Goal: Task Accomplishment & Management: Use online tool/utility

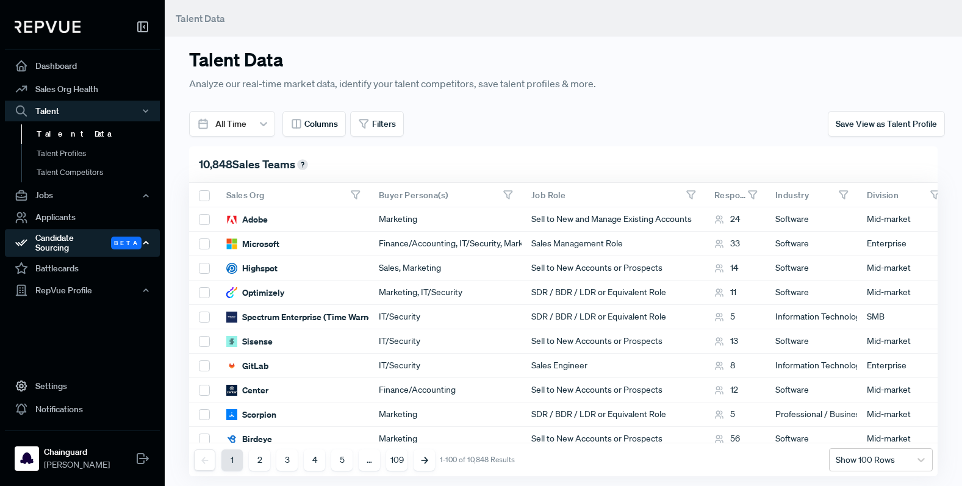
click at [83, 239] on div "Candidate Sourcing Beta" at bounding box center [82, 243] width 155 height 28
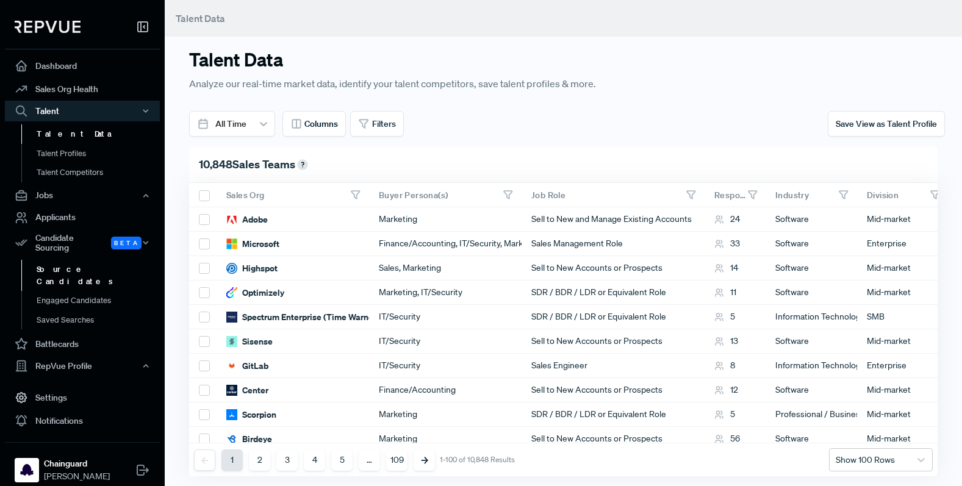
click at [82, 263] on link "Source Candidates" at bounding box center [98, 275] width 155 height 31
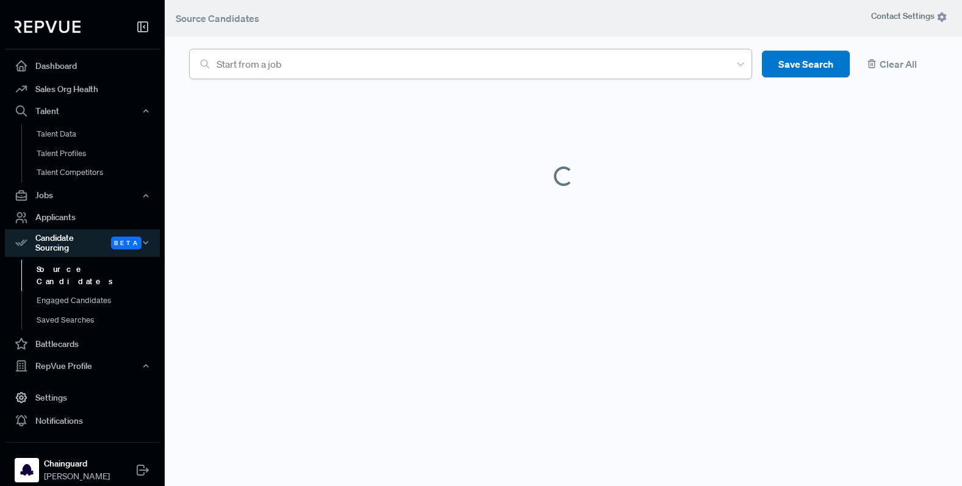
click at [342, 70] on div at bounding box center [470, 64] width 507 height 17
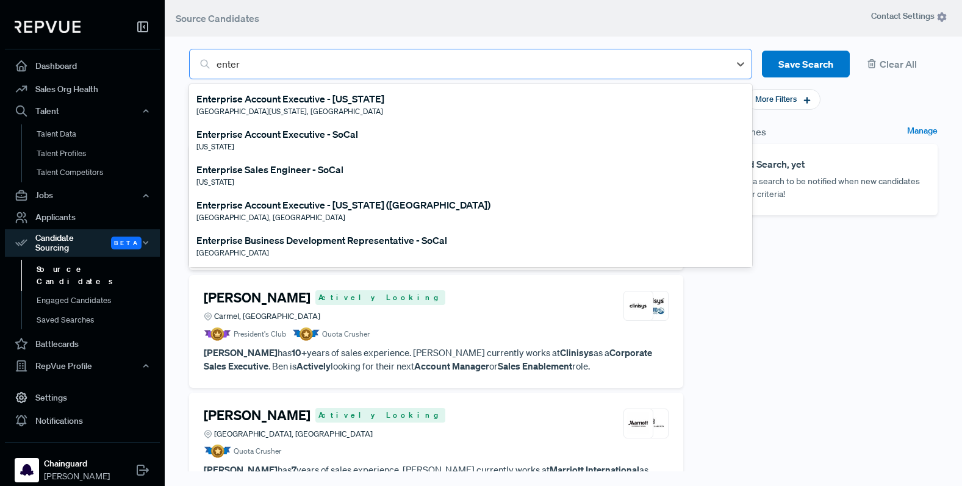
type input "enterp"
click at [350, 98] on div "Enterprise Account Executive - [US_STATE]" at bounding box center [290, 99] width 188 height 15
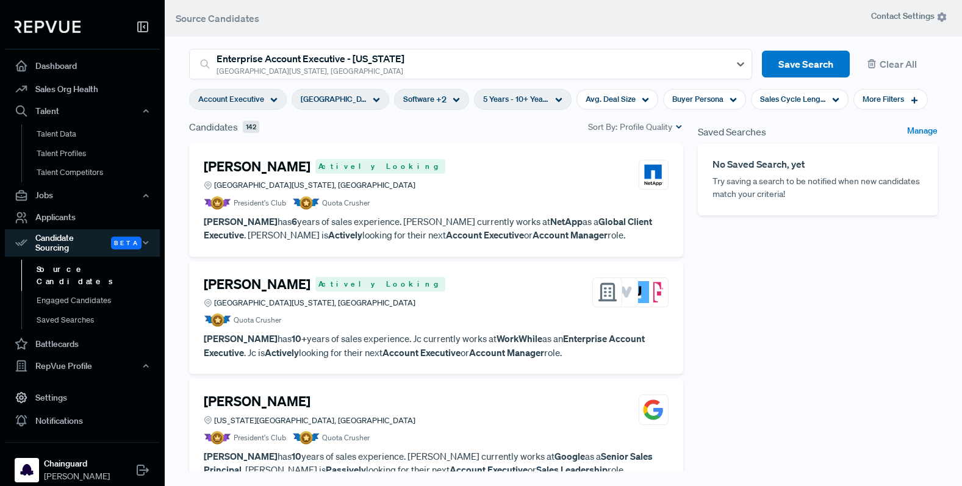
click at [286, 169] on h4 "[PERSON_NAME]" at bounding box center [257, 167] width 107 height 16
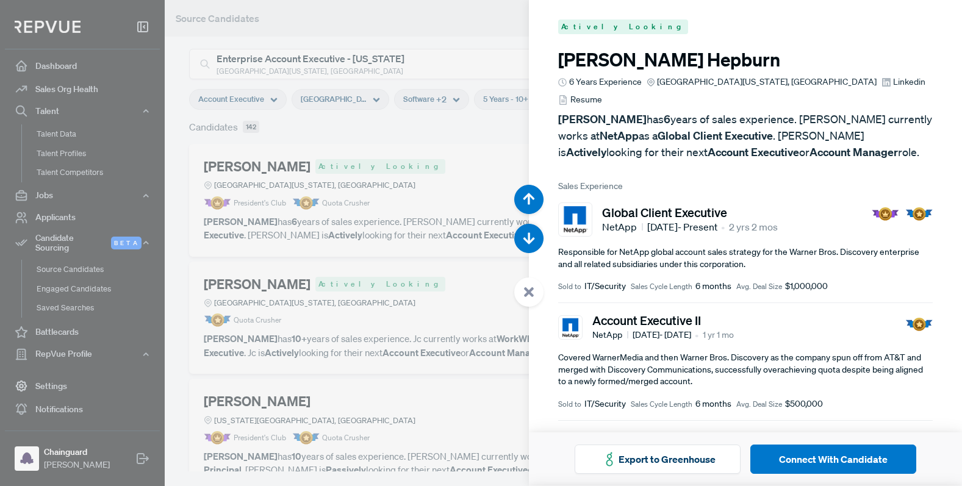
click at [253, 202] on div at bounding box center [481, 243] width 962 height 486
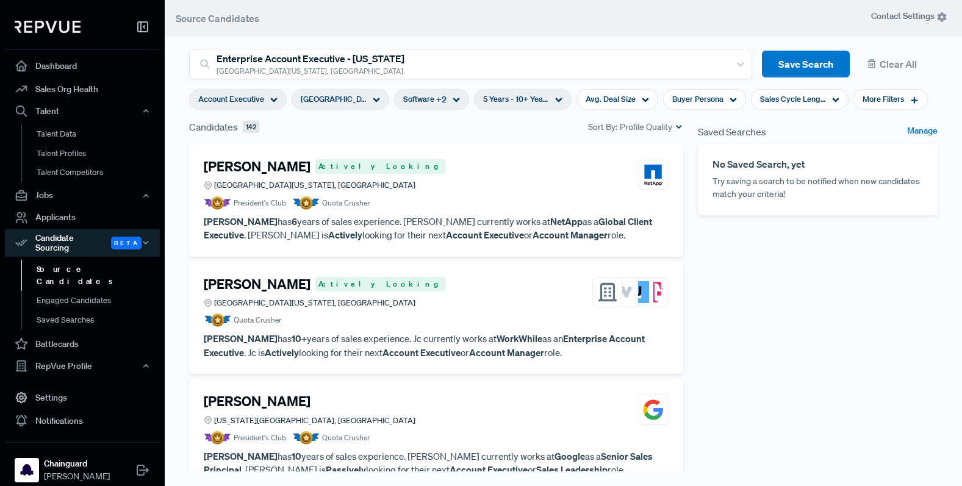
click at [315, 284] on span "Actively Looking" at bounding box center [380, 284] width 130 height 15
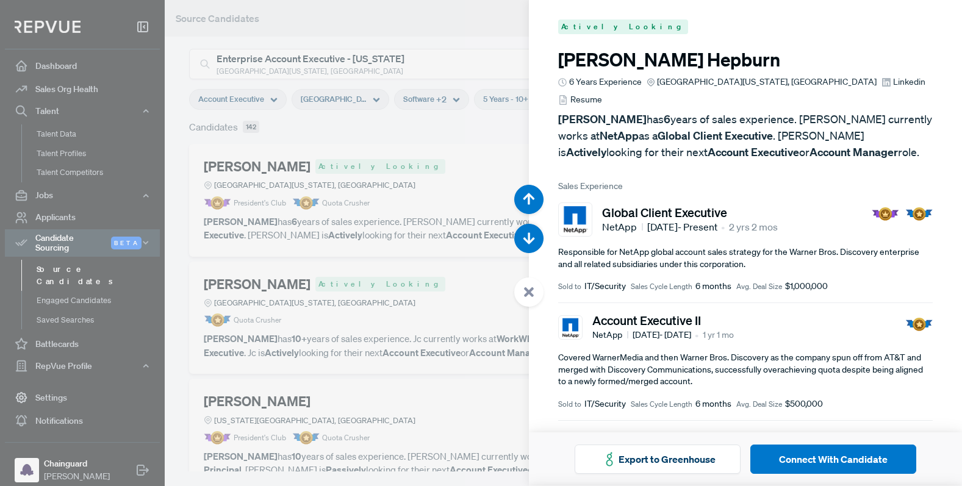
scroll to position [486, 0]
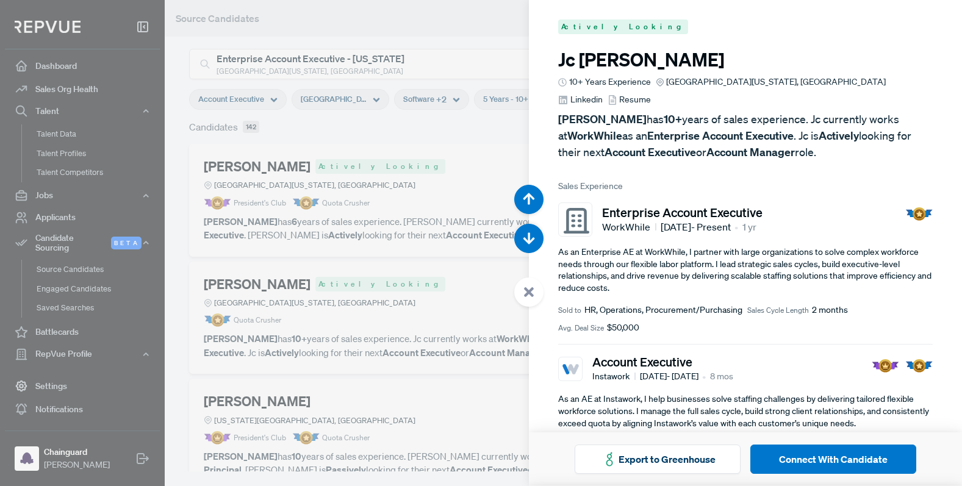
click at [269, 288] on div at bounding box center [481, 243] width 962 height 486
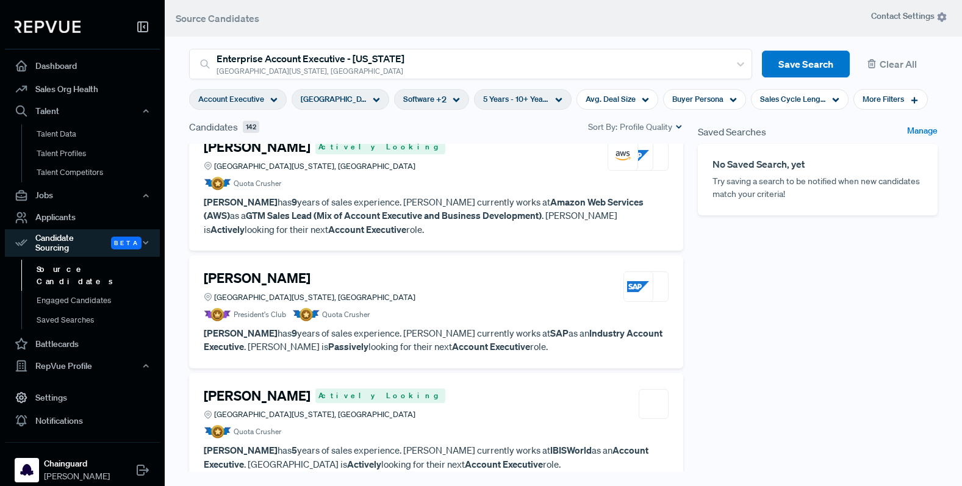
scroll to position [1028, 0]
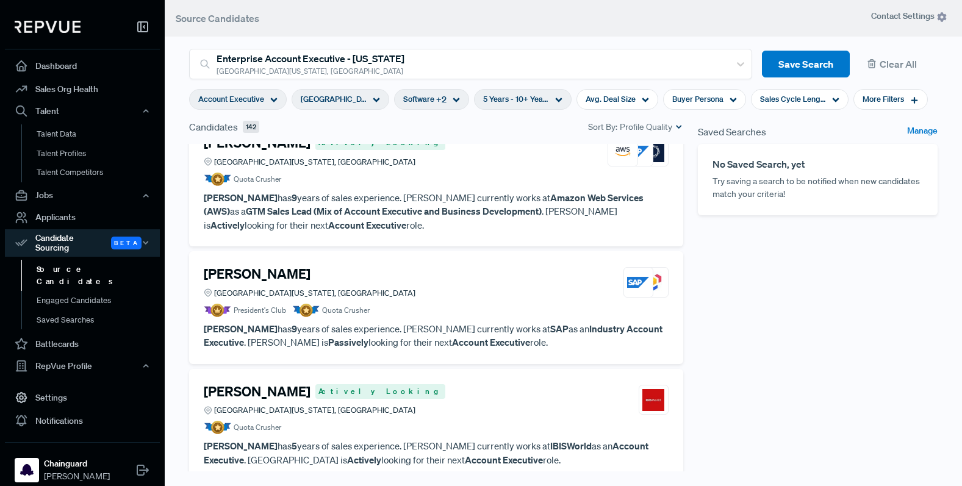
click at [228, 144] on h4 "[PERSON_NAME]" at bounding box center [257, 143] width 107 height 16
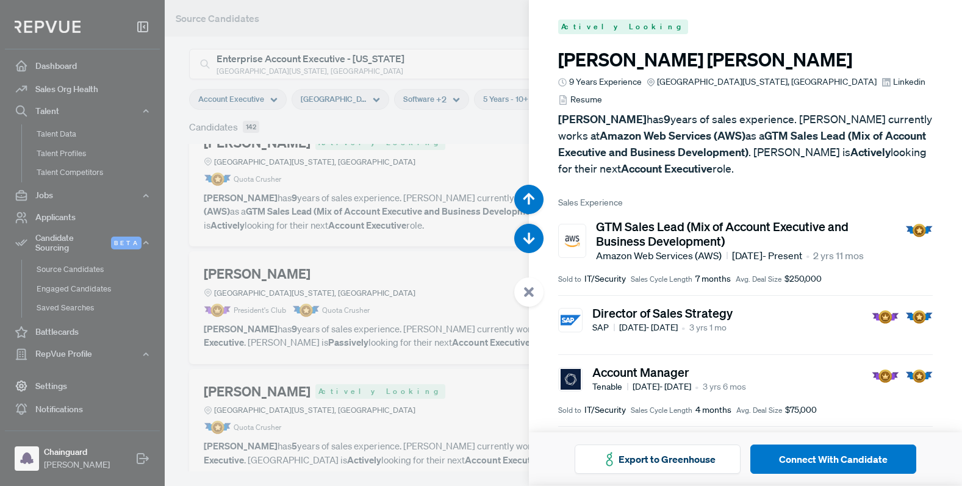
click at [432, 340] on div at bounding box center [481, 243] width 962 height 486
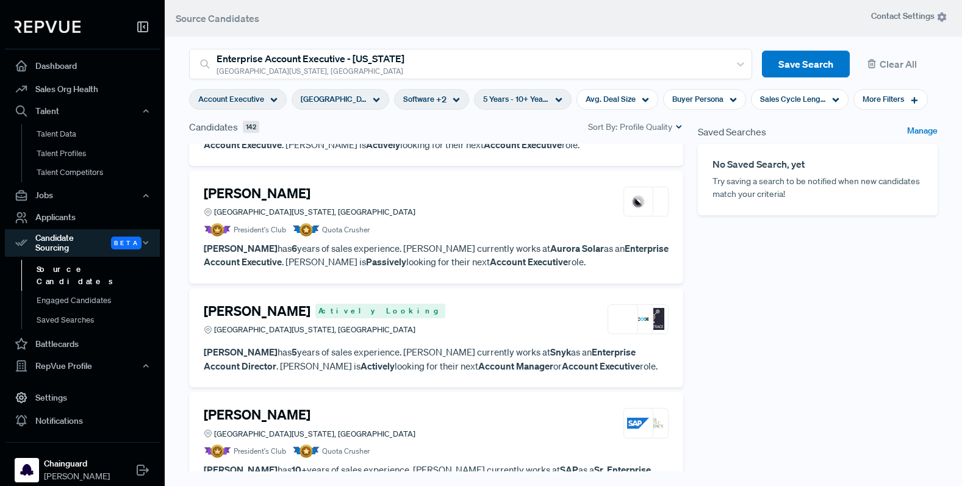
scroll to position [2310, 0]
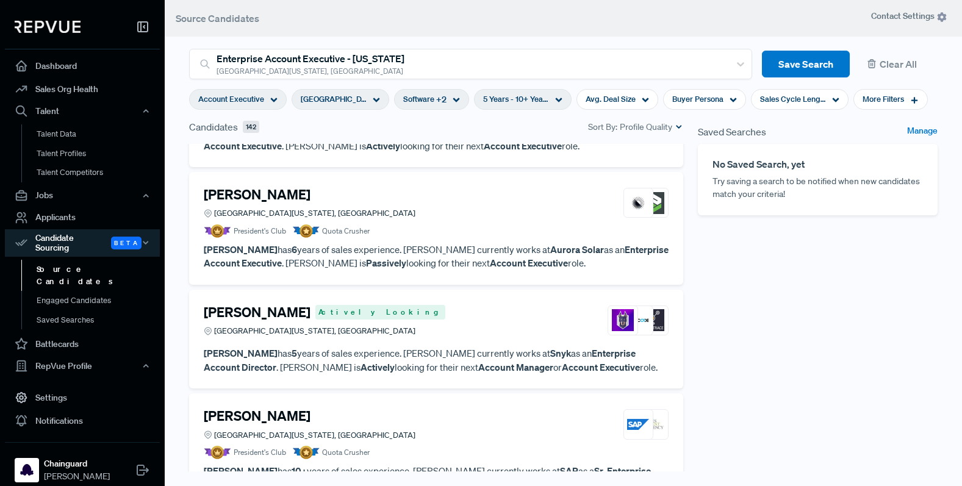
click at [268, 304] on h4 "[PERSON_NAME]" at bounding box center [257, 312] width 107 height 16
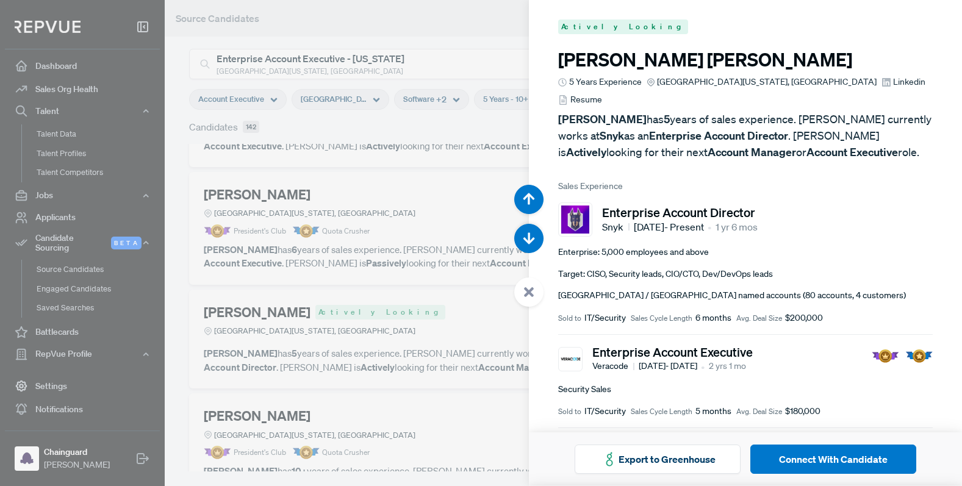
click at [882, 79] on icon at bounding box center [887, 82] width 10 height 10
click at [312, 322] on div at bounding box center [481, 243] width 962 height 486
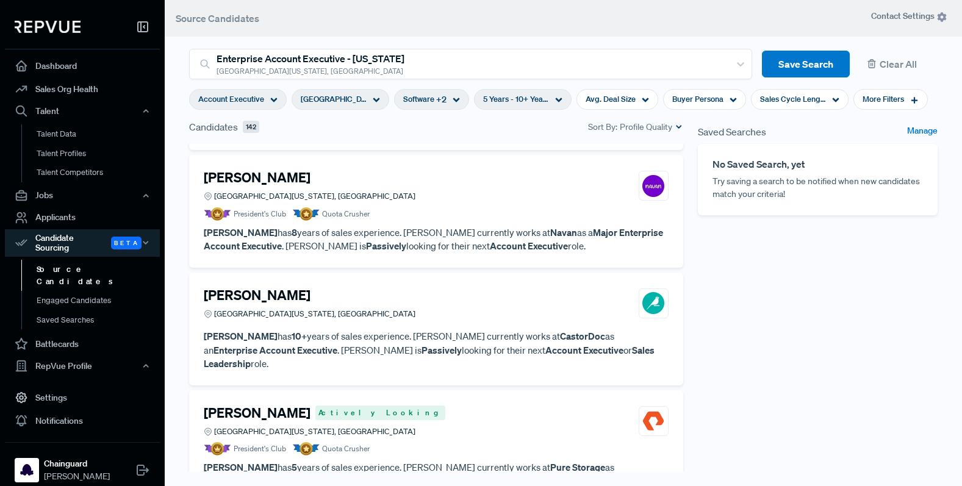
scroll to position [3033, 0]
click at [251, 169] on h4 "[PERSON_NAME]" at bounding box center [257, 177] width 107 height 16
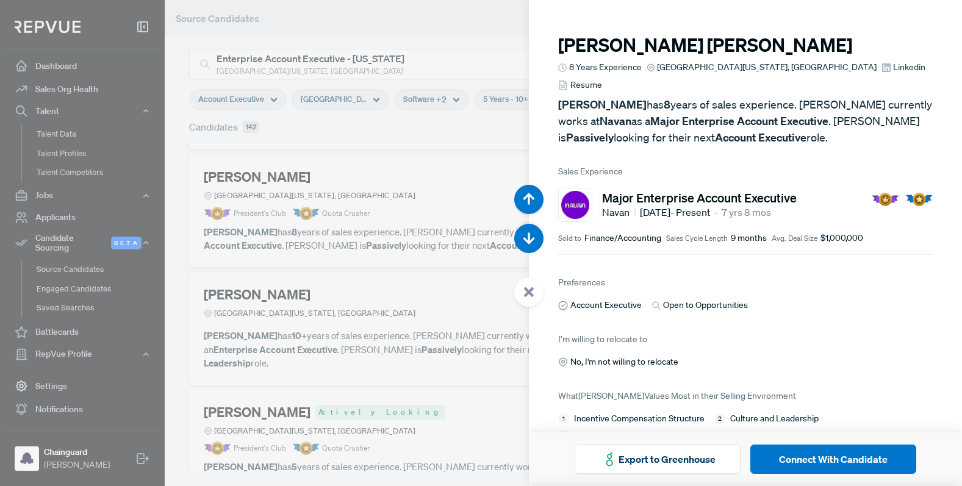
click at [893, 65] on span "Linkedin" at bounding box center [909, 67] width 32 height 13
click at [271, 207] on div at bounding box center [481, 243] width 962 height 486
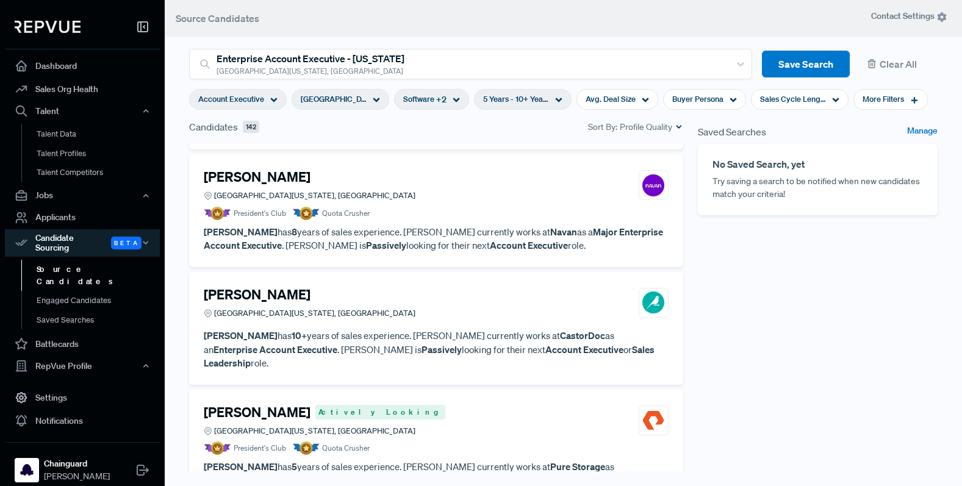
click at [656, 292] on img at bounding box center [654, 303] width 22 height 22
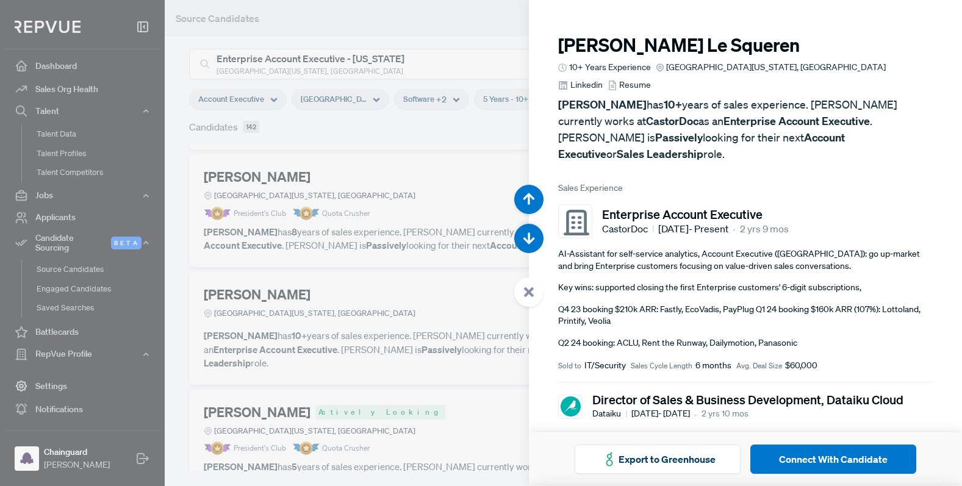
click at [603, 79] on span "Linkedin" at bounding box center [587, 85] width 32 height 13
click at [372, 299] on div at bounding box center [481, 243] width 962 height 486
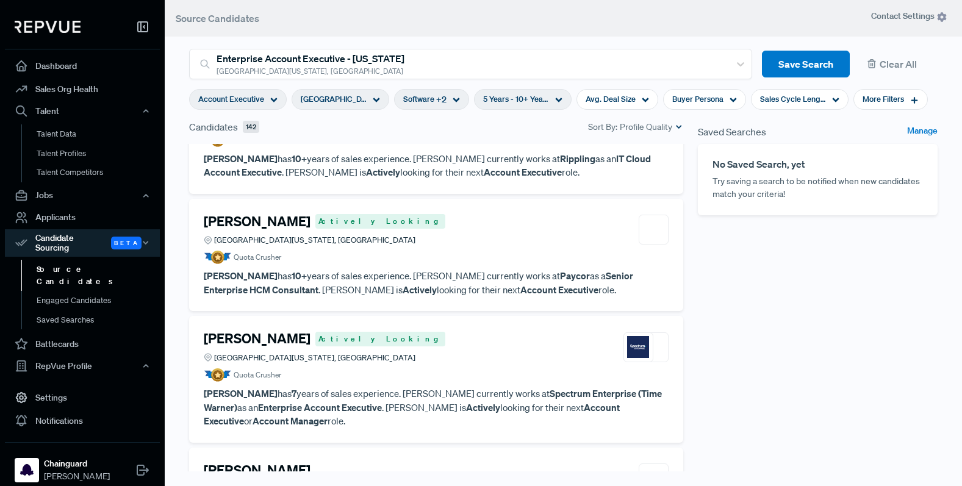
scroll to position [3459, 0]
click at [636, 336] on img at bounding box center [638, 347] width 22 height 22
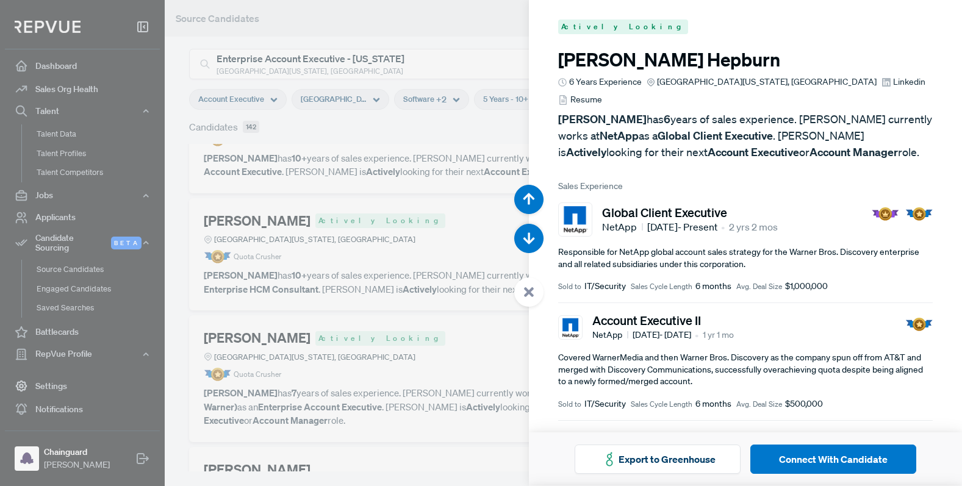
scroll to position [15076, 0]
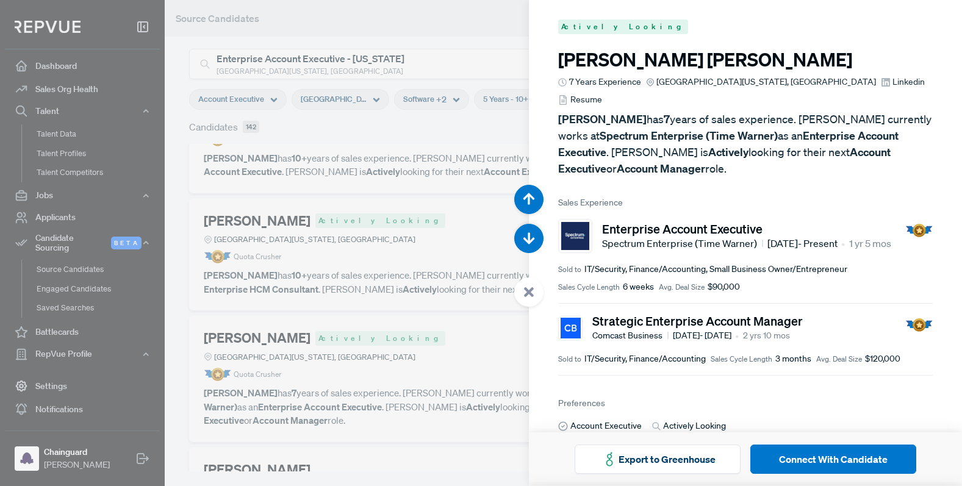
click at [461, 350] on div at bounding box center [481, 243] width 962 height 486
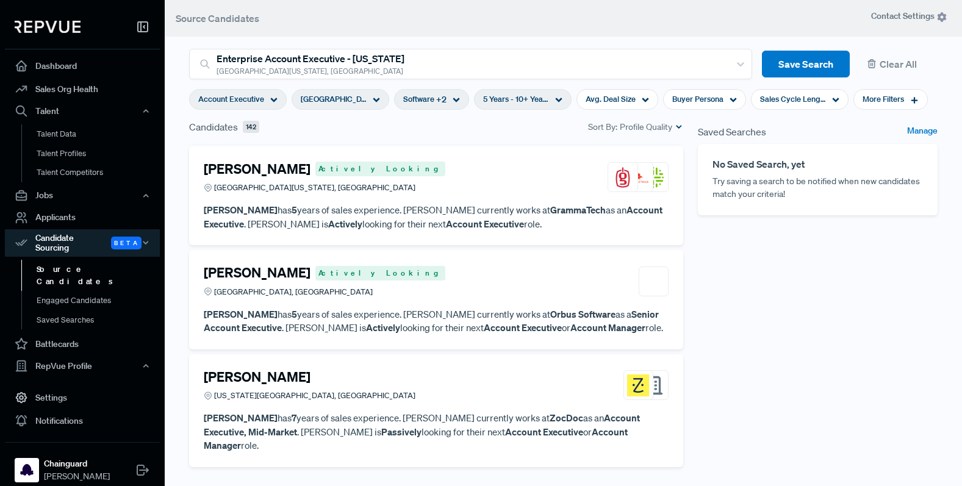
scroll to position [4118, 0]
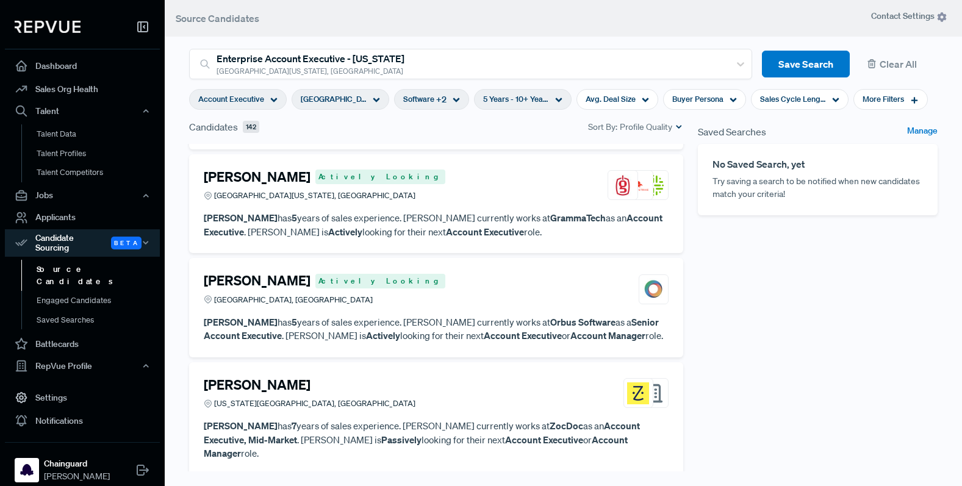
click at [665, 278] on img at bounding box center [654, 289] width 22 height 22
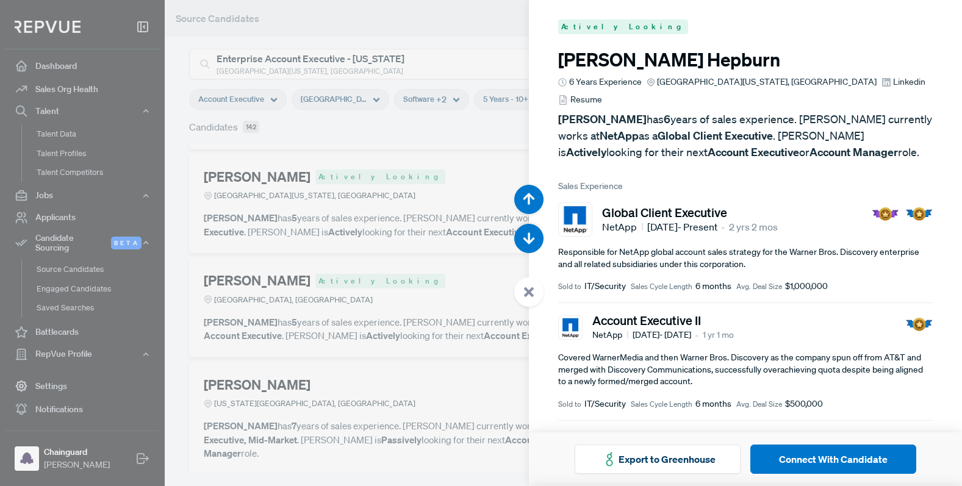
scroll to position [17508, 0]
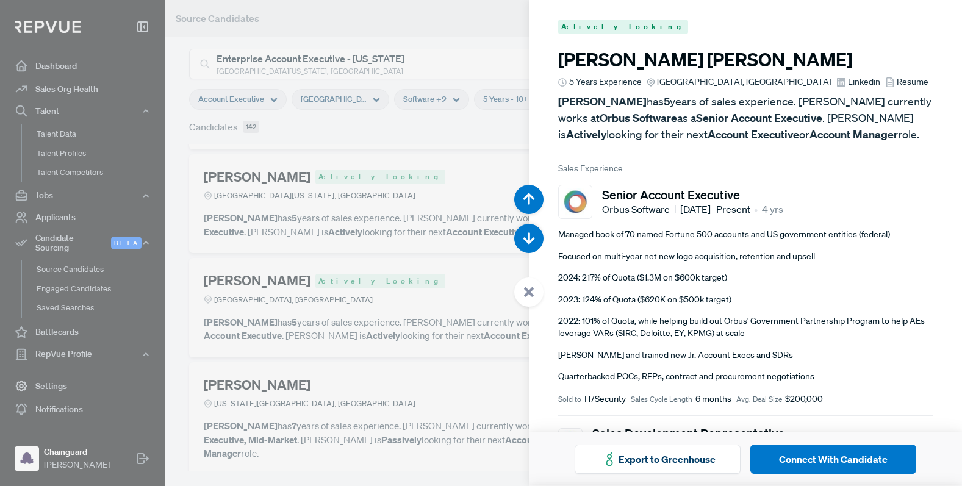
click at [373, 317] on div at bounding box center [481, 243] width 962 height 486
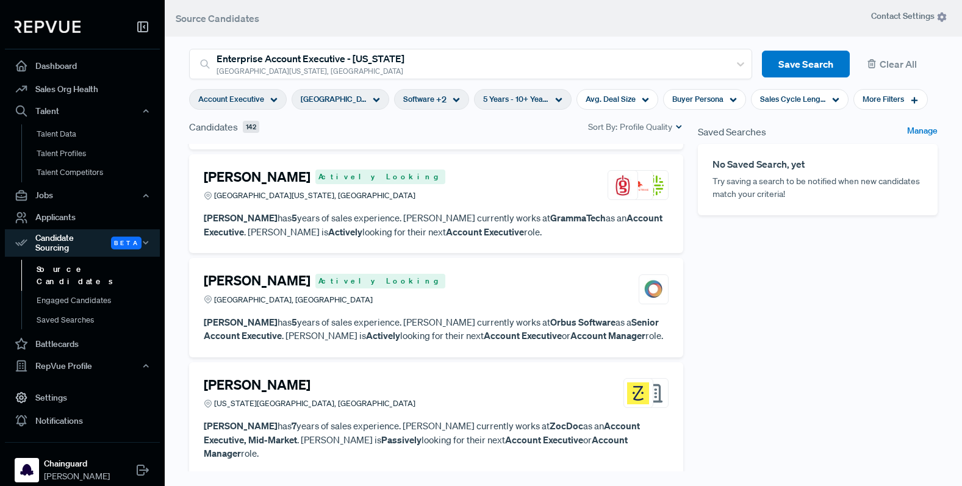
click at [247, 273] on div "[PERSON_NAME] Actively [GEOGRAPHIC_DATA], [GEOGRAPHIC_DATA]" at bounding box center [325, 289] width 242 height 33
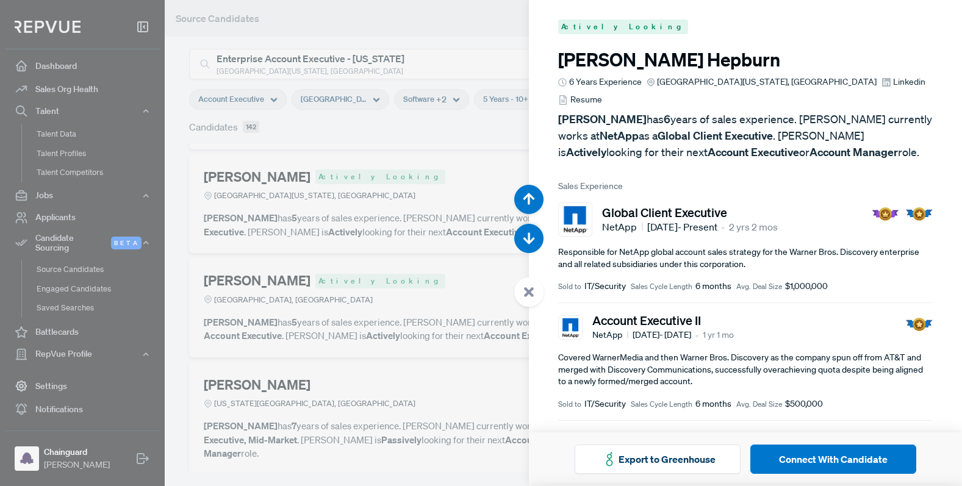
scroll to position [17508, 0]
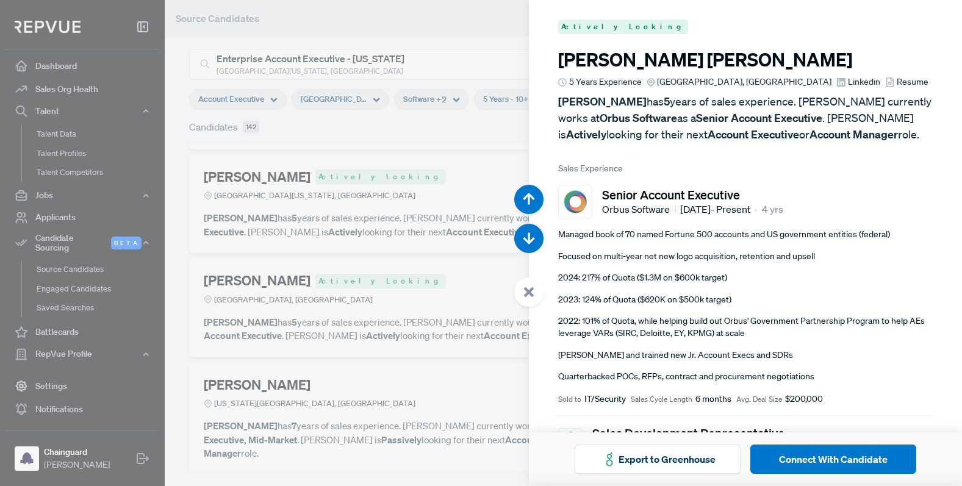
click at [848, 87] on span "Linkedin" at bounding box center [864, 82] width 32 height 13
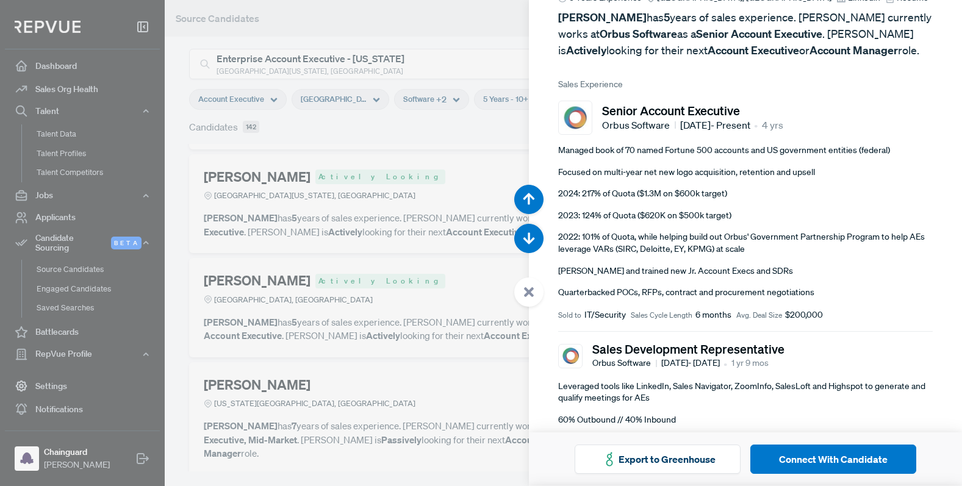
click at [573, 126] on img at bounding box center [575, 118] width 28 height 28
click at [310, 397] on div at bounding box center [481, 243] width 962 height 486
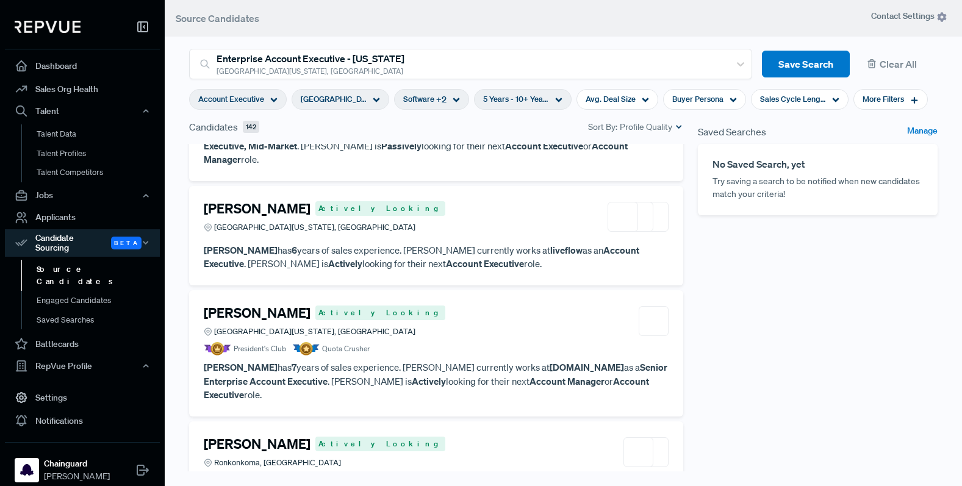
scroll to position [4415, 0]
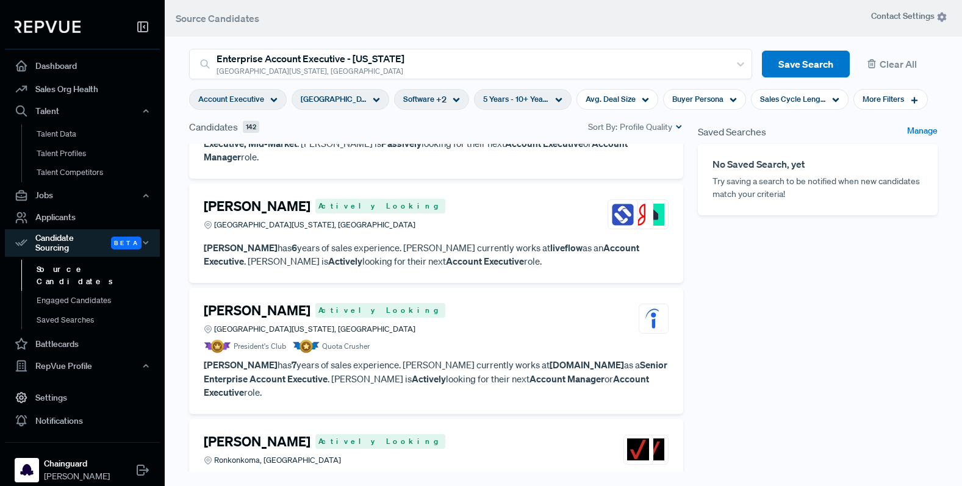
click at [625, 204] on img at bounding box center [623, 215] width 22 height 22
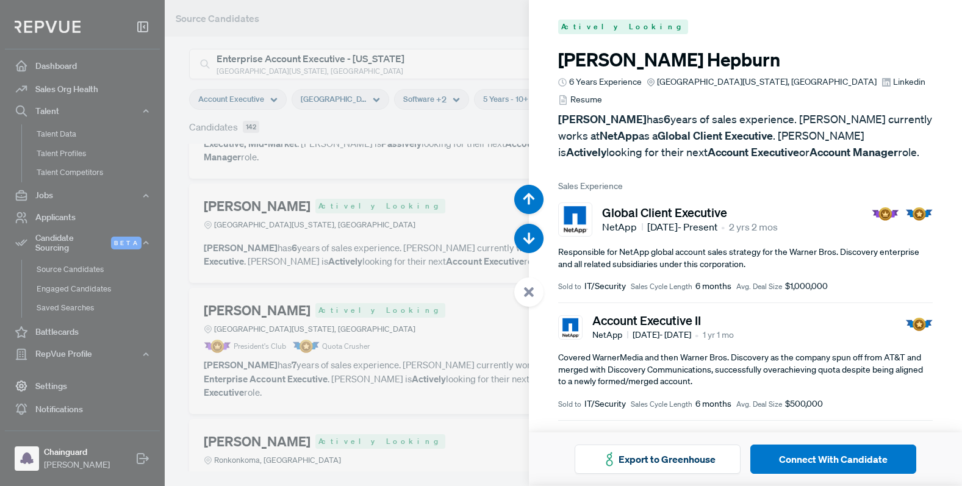
scroll to position [18480, 0]
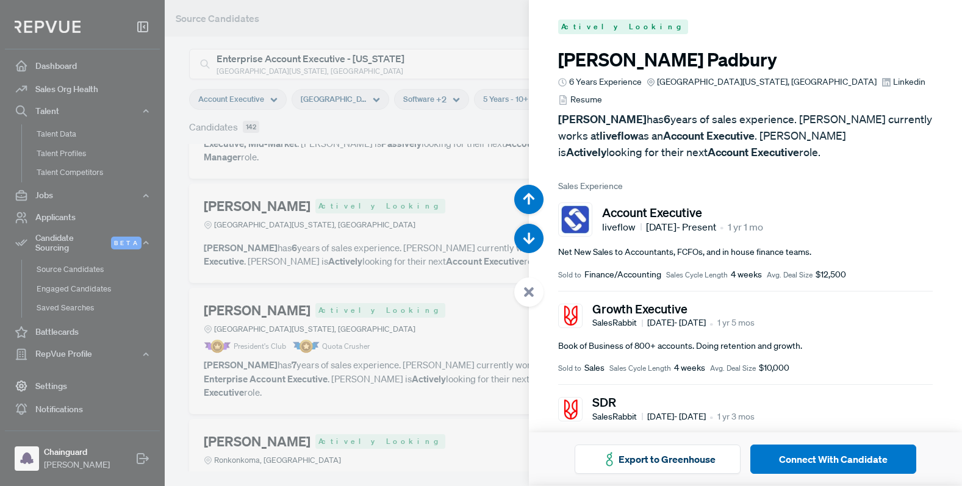
click at [350, 333] on div at bounding box center [481, 243] width 962 height 486
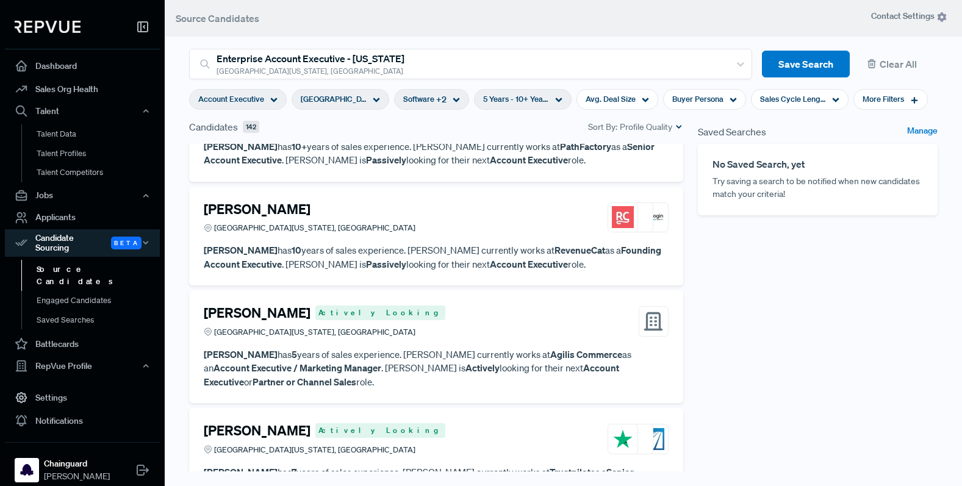
scroll to position [5370, 0]
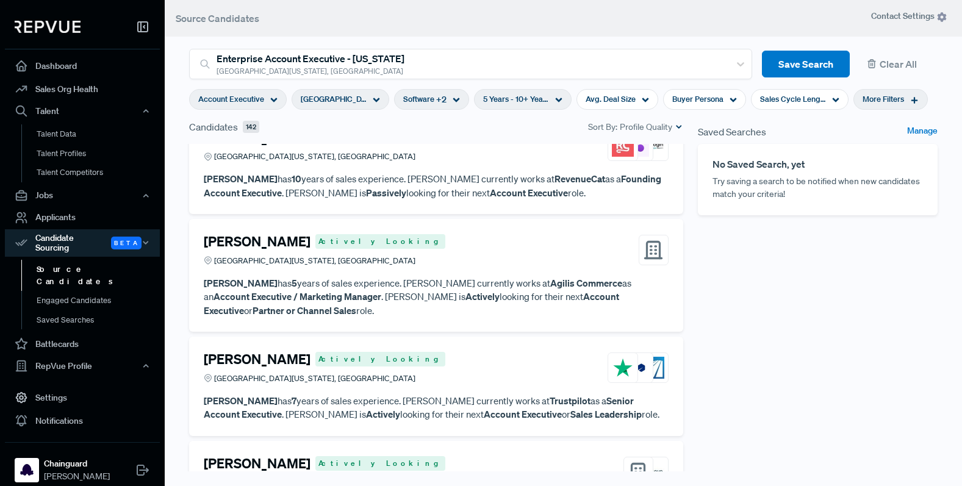
click at [896, 98] on span "More Filters" at bounding box center [883, 99] width 41 height 12
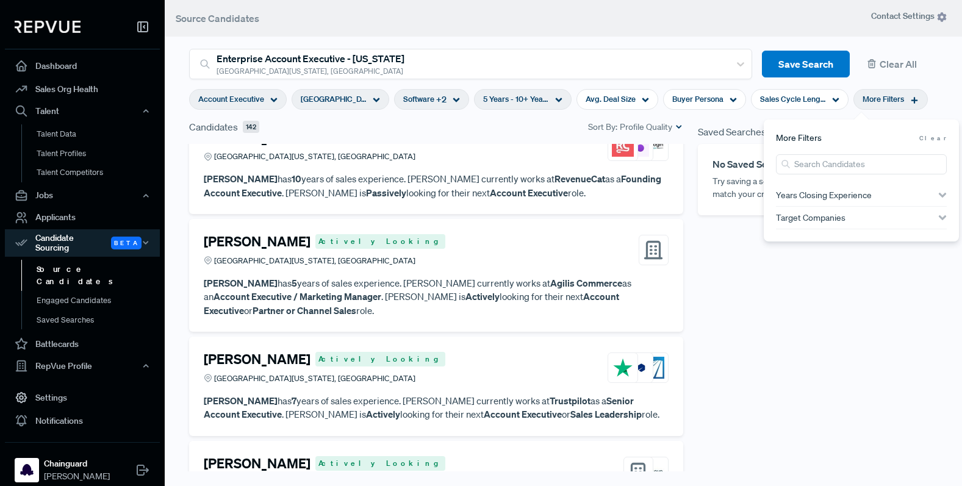
click at [837, 290] on div "Saved Searches Manage No Saved Search, yet Try saving a search to be notified w…" at bounding box center [818, 317] width 254 height 394
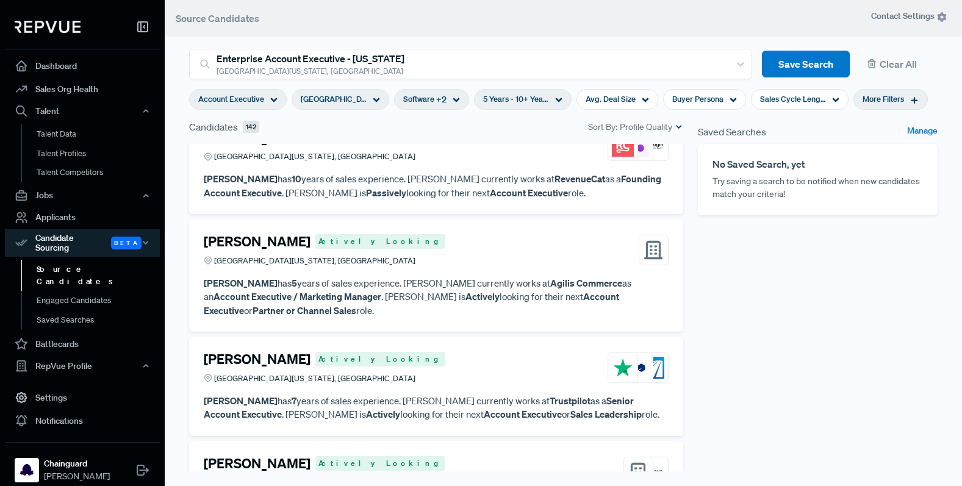
click at [891, 94] on span "More Filters" at bounding box center [883, 99] width 41 height 12
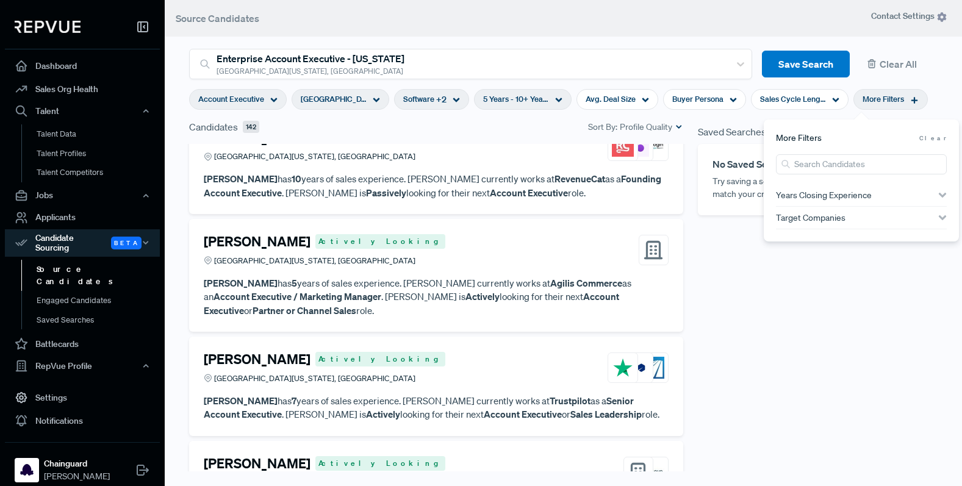
click at [810, 220] on span "Target Companies" at bounding box center [811, 218] width 70 height 10
click at [812, 232] on input "search" at bounding box center [861, 239] width 171 height 20
type input "mongod"
click at [831, 261] on label "MongoDB" at bounding box center [813, 264] width 38 height 13
click at [788, 261] on input "MongoDB" at bounding box center [782, 265] width 12 height 12
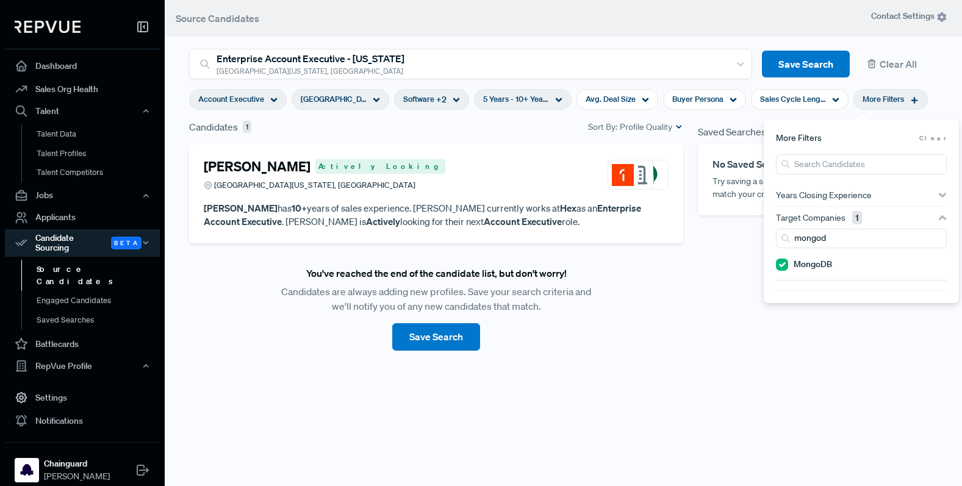
scroll to position [0, 0]
drag, startPoint x: 840, startPoint y: 242, endPoint x: 780, endPoint y: 242, distance: 59.8
click at [782, 242] on div "mongod" at bounding box center [861, 239] width 171 height 20
type input "t"
type input "zscaler"
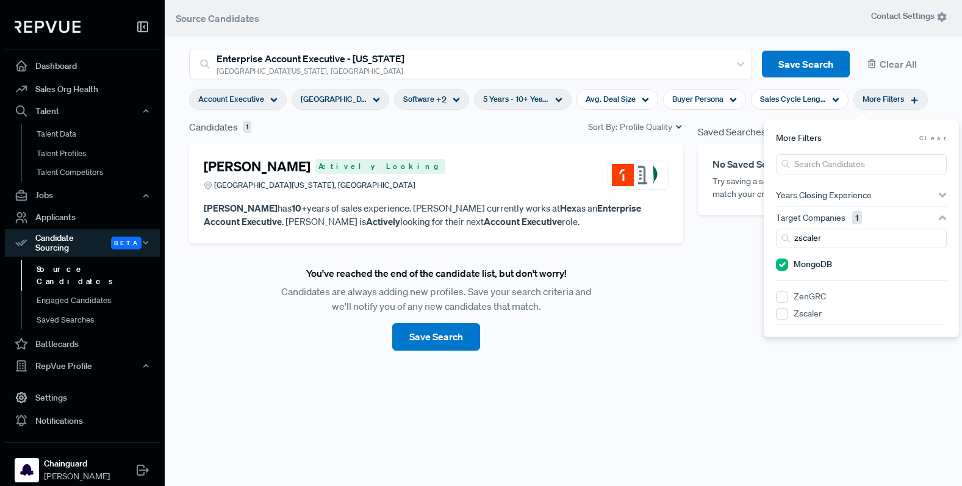
click at [802, 317] on label "Zscaler" at bounding box center [808, 314] width 28 height 13
click at [788, 317] on input "Zscaler" at bounding box center [782, 314] width 12 height 12
click at [445, 346] on button "Save Search" at bounding box center [436, 336] width 88 height 27
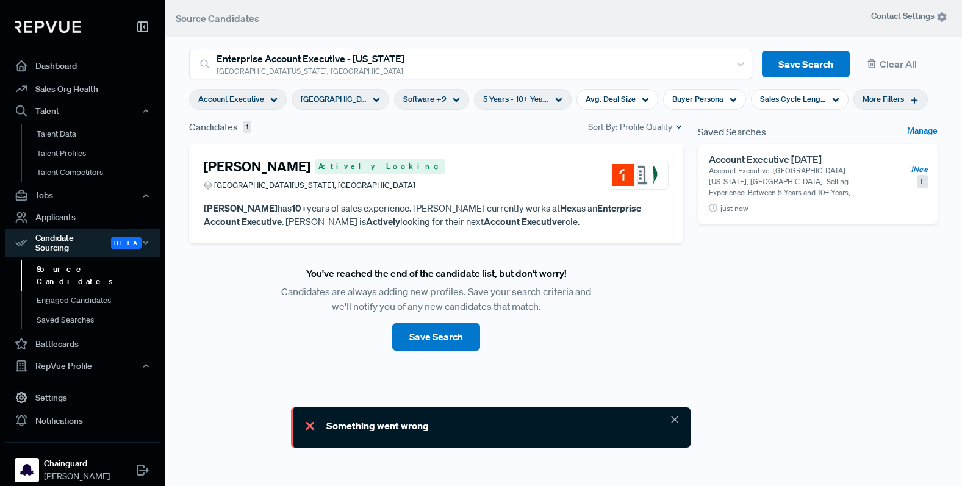
click at [237, 160] on h4 "[PERSON_NAME]" at bounding box center [257, 167] width 107 height 16
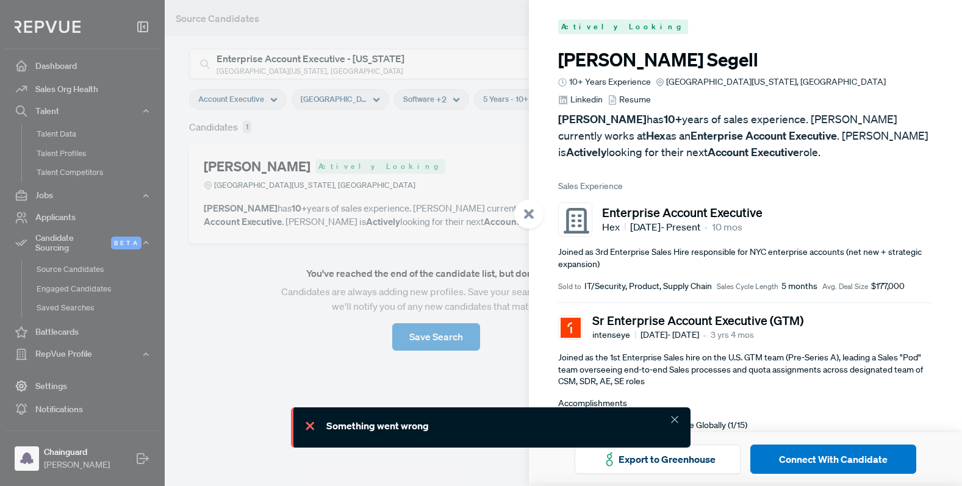
click at [567, 96] on use at bounding box center [563, 100] width 9 height 9
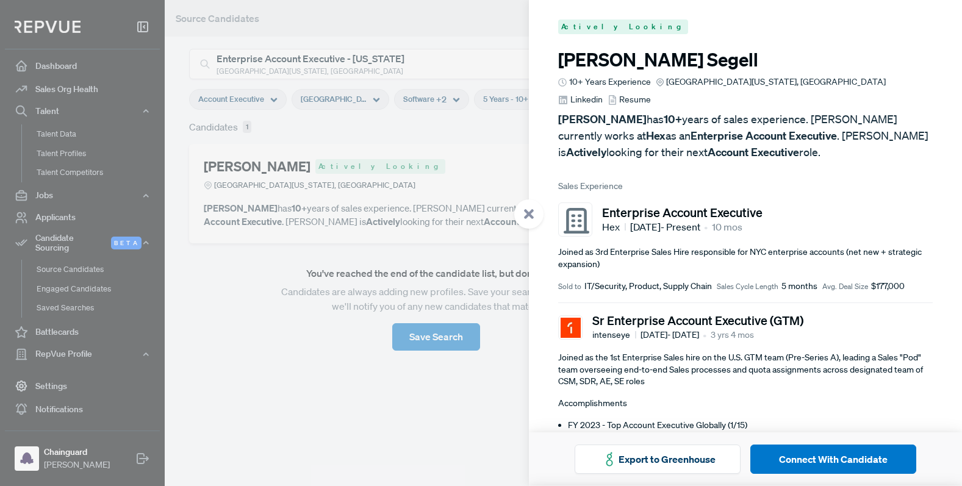
click at [225, 237] on div at bounding box center [481, 243] width 962 height 486
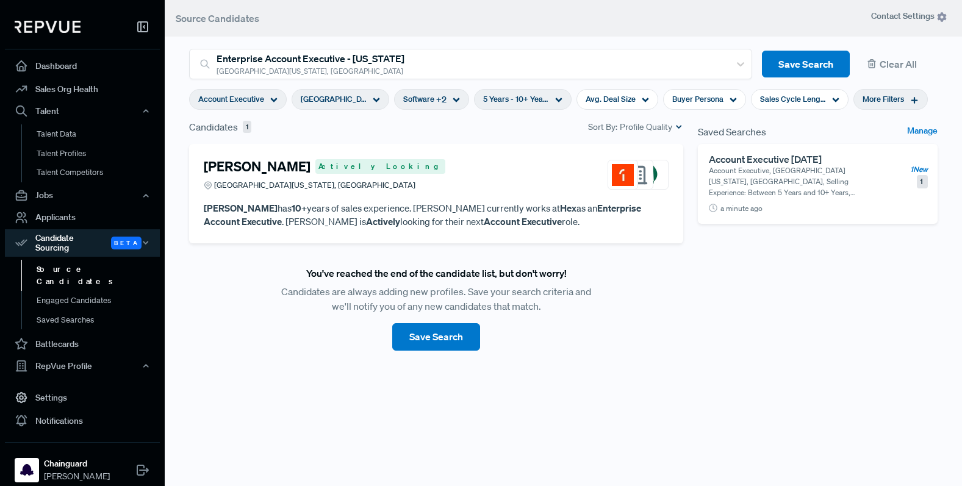
click at [895, 218] on article "Account Executive [DATE] Account Executive, [GEOGRAPHIC_DATA][US_STATE], [GEOGR…" at bounding box center [818, 184] width 240 height 80
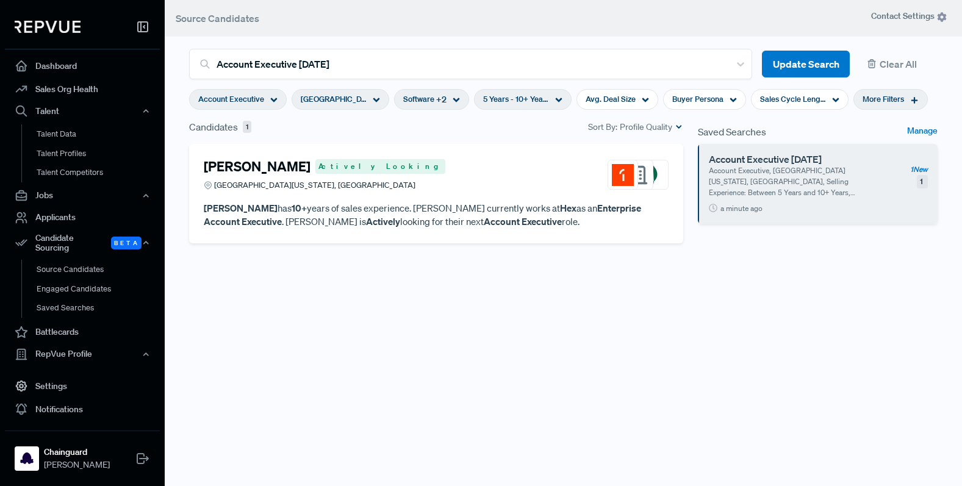
click at [918, 177] on div "1 New 1" at bounding box center [919, 176] width 18 height 24
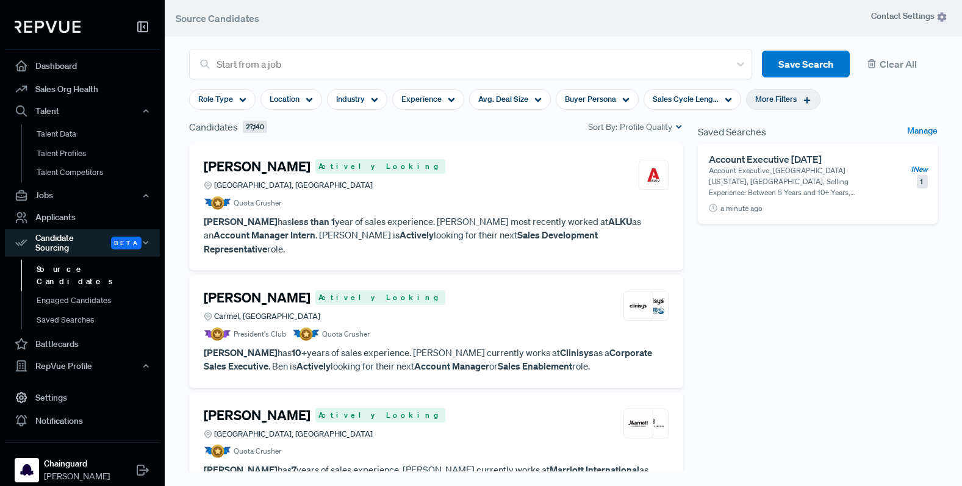
click at [788, 97] on span "More Filters" at bounding box center [775, 99] width 41 height 12
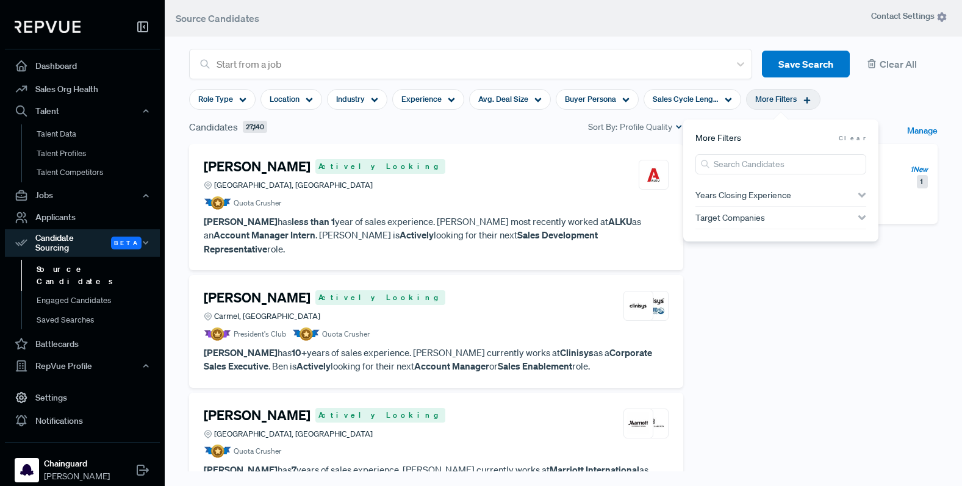
click at [803, 229] on div "Target Companies" at bounding box center [781, 218] width 171 height 23
click at [803, 219] on div "Target Companies" at bounding box center [781, 218] width 171 height 10
click at [765, 237] on input "search" at bounding box center [781, 239] width 171 height 20
type input "astrono"
click at [744, 261] on label "Astronomer" at bounding box center [736, 264] width 46 height 13
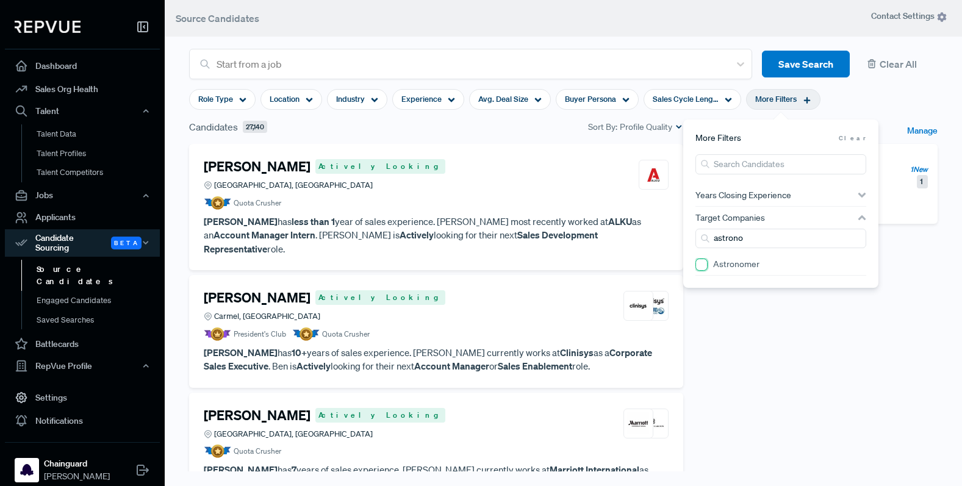
click at [708, 261] on input "Astronomer" at bounding box center [702, 265] width 12 height 12
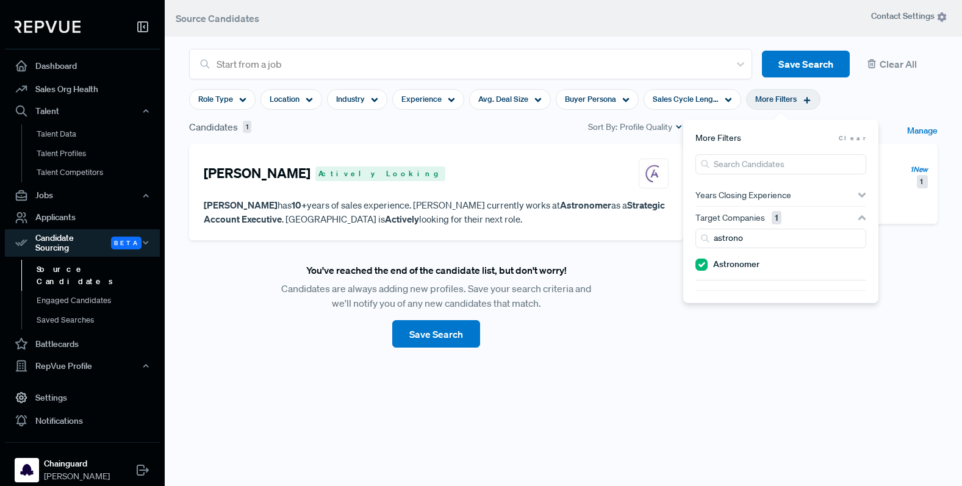
click at [442, 170] on div "[PERSON_NAME] Actively Looking" at bounding box center [436, 174] width 465 height 30
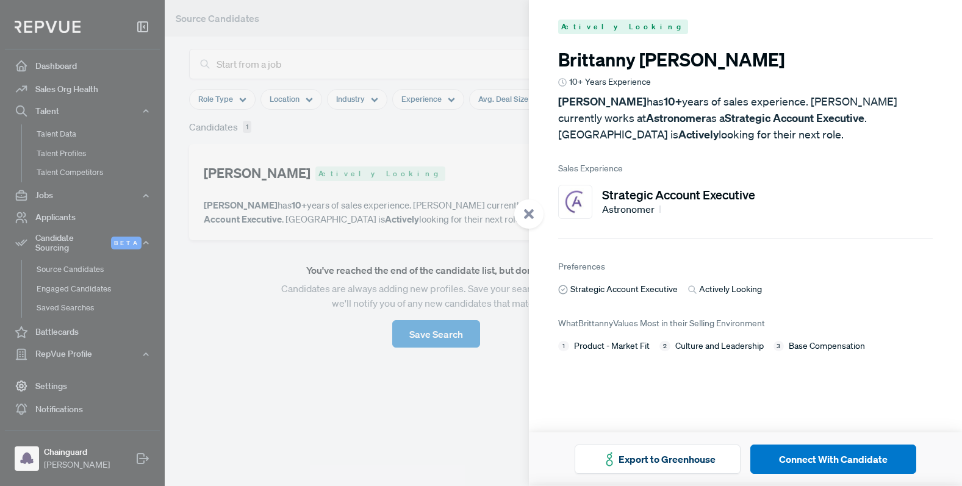
click at [420, 273] on div at bounding box center [481, 243] width 962 height 486
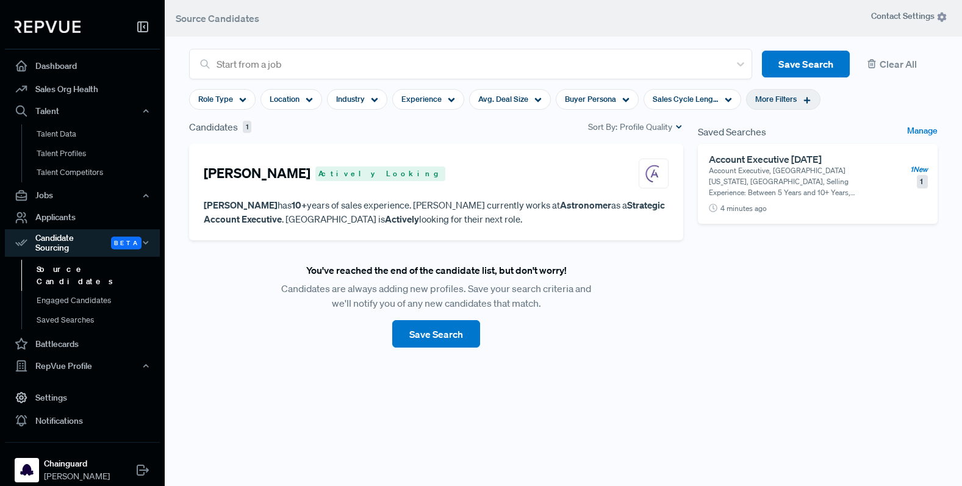
click at [796, 106] on div "More Filters" at bounding box center [783, 99] width 74 height 21
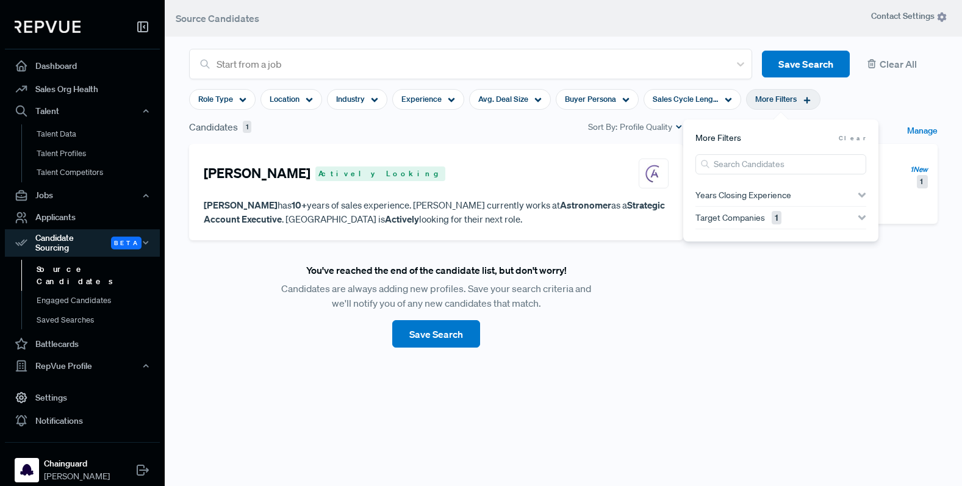
click at [749, 219] on span "Target Companies 1" at bounding box center [739, 218] width 86 height 10
click at [760, 239] on input "search" at bounding box center [781, 239] width 171 height 20
type input "bigpanda"
click at [733, 302] on label "BigPanda" at bounding box center [731, 296] width 36 height 13
click at [708, 302] on input "BigPanda" at bounding box center [702, 297] width 12 height 12
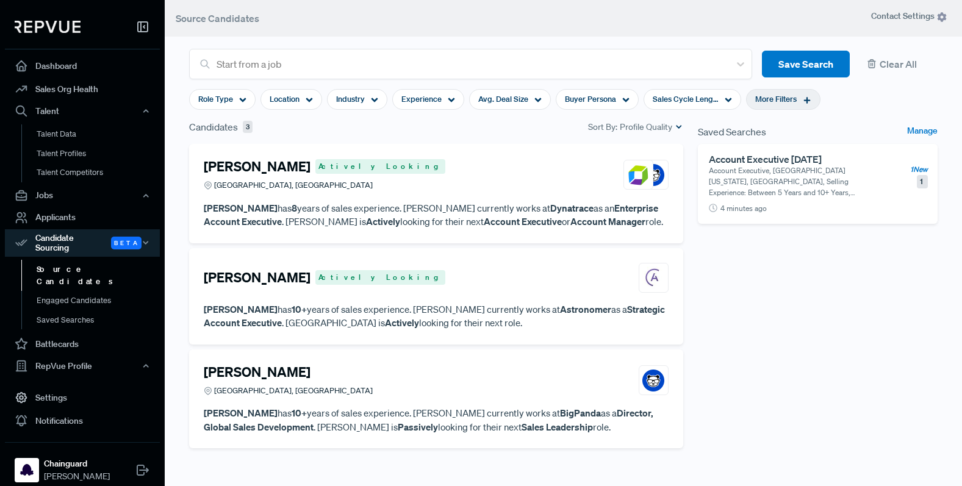
click at [807, 430] on div "Saved Searches Manage Account Executive [DATE] Account Executive, [GEOGRAPHIC_D…" at bounding box center [818, 317] width 254 height 394
click at [442, 410] on p "[PERSON_NAME] has 10+ years of sales experience. [PERSON_NAME] currently works …" at bounding box center [436, 419] width 465 height 27
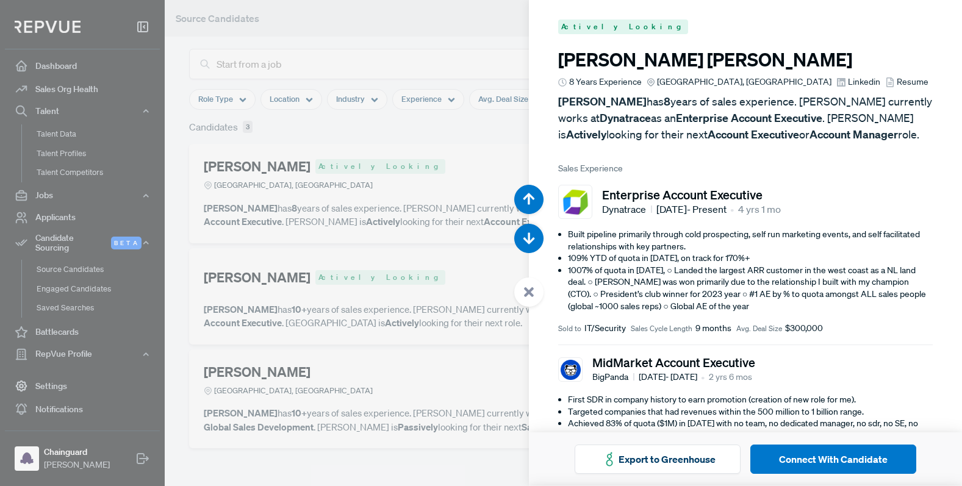
scroll to position [973, 0]
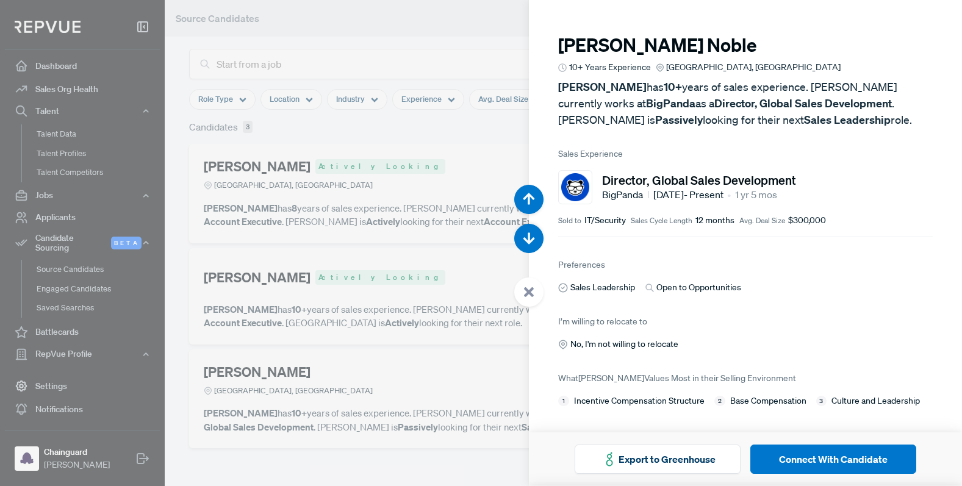
click at [393, 376] on div at bounding box center [481, 243] width 962 height 486
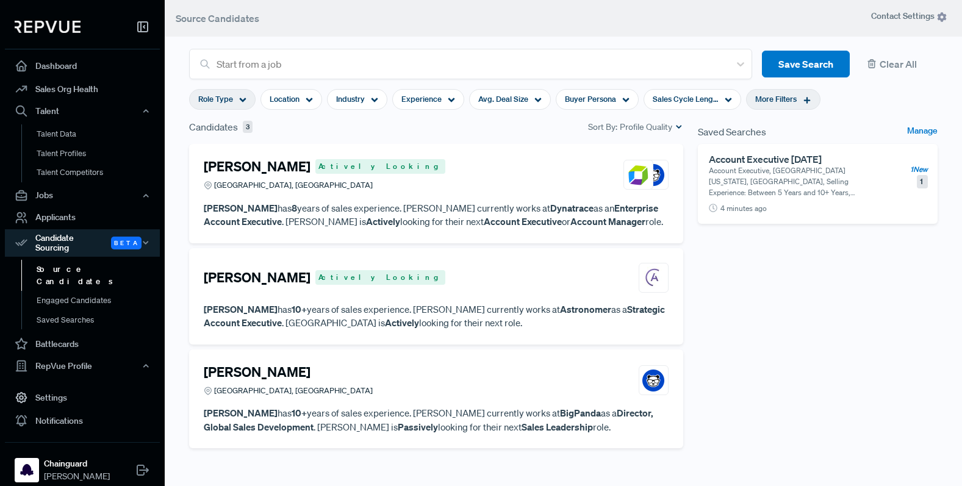
click at [226, 95] on span "Role Type" at bounding box center [215, 99] width 35 height 12
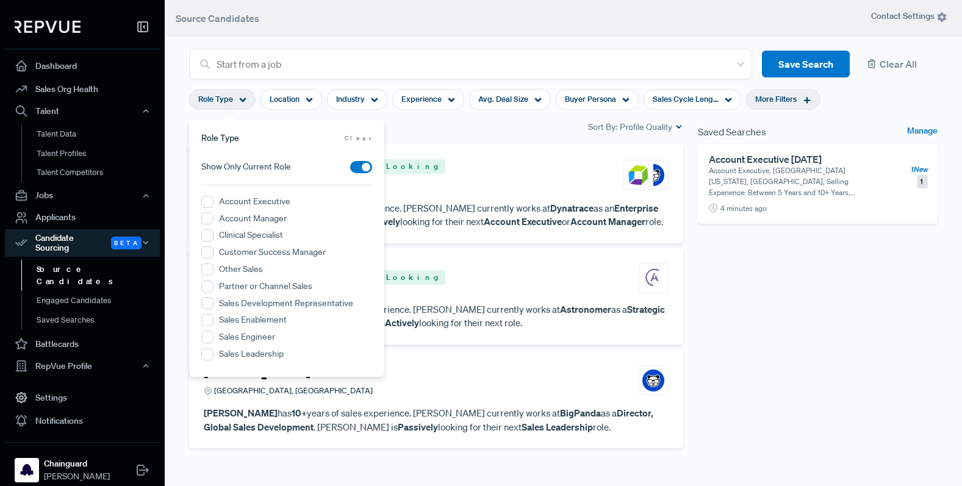
click at [261, 205] on label "Account Executive" at bounding box center [254, 201] width 71 height 13
click at [214, 205] on Executive "Account Executive" at bounding box center [207, 202] width 12 height 12
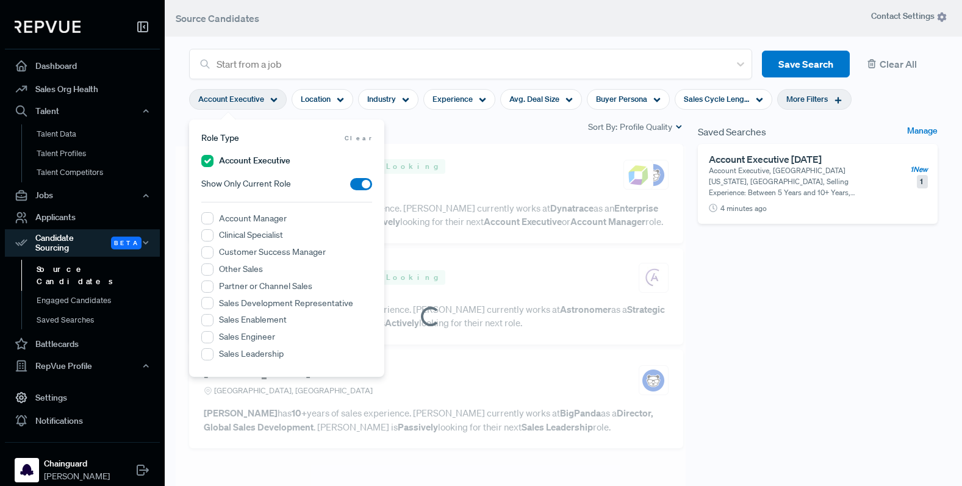
click at [826, 323] on div "Saved Searches Manage Account Executive [DATE] Account Executive, [GEOGRAPHIC_D…" at bounding box center [818, 317] width 254 height 394
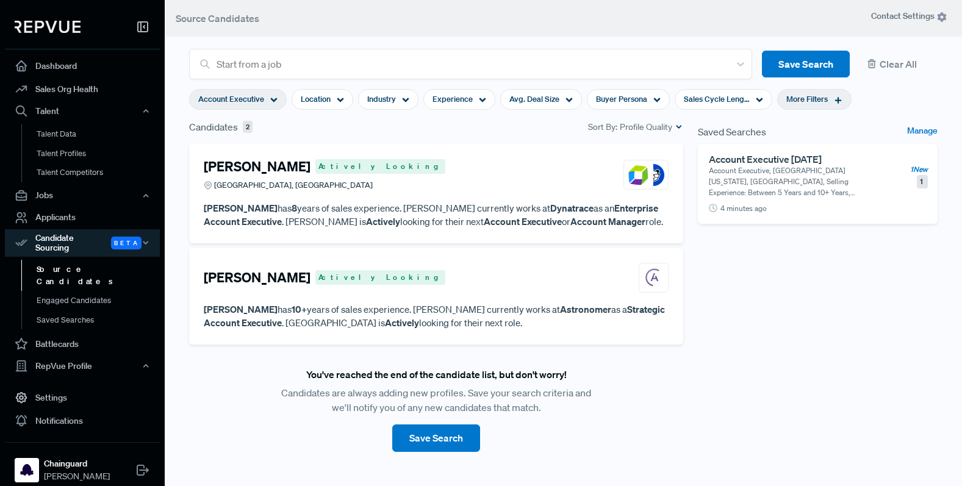
click at [899, 187] on div "Account Executive [DATE] Account Executive, [GEOGRAPHIC_DATA][US_STATE], [GEOGR…" at bounding box center [818, 176] width 219 height 45
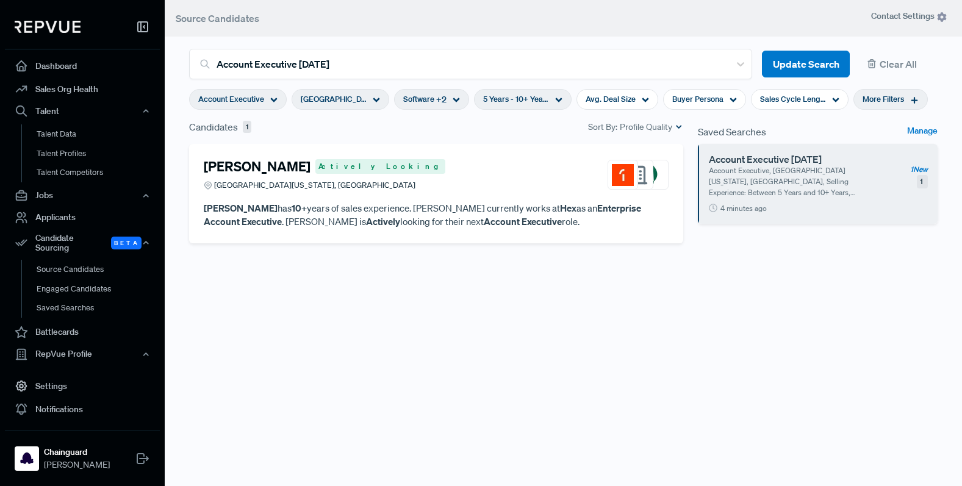
click at [544, 195] on article "[PERSON_NAME] Actively Looking Greater [US_STATE][GEOGRAPHIC_DATA], [GEOGRAPHIC…" at bounding box center [436, 178] width 465 height 38
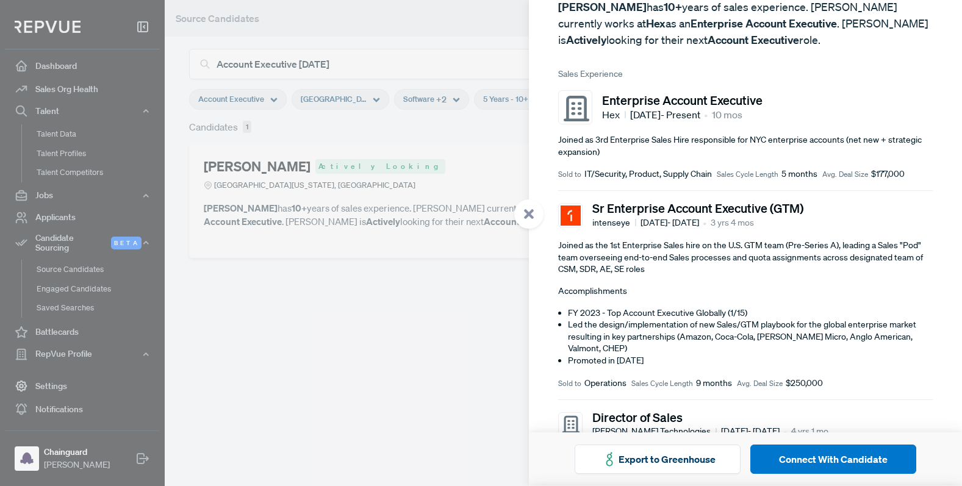
scroll to position [25, 0]
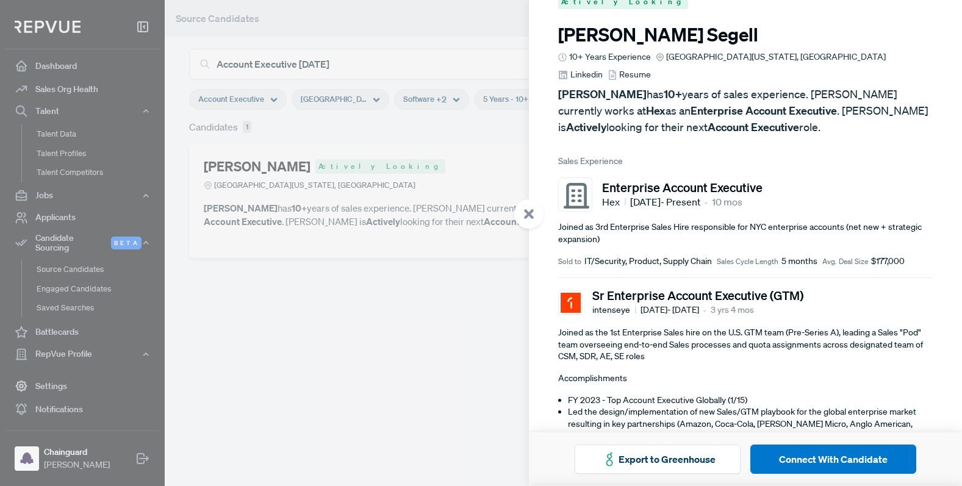
click at [397, 322] on div at bounding box center [481, 243] width 962 height 486
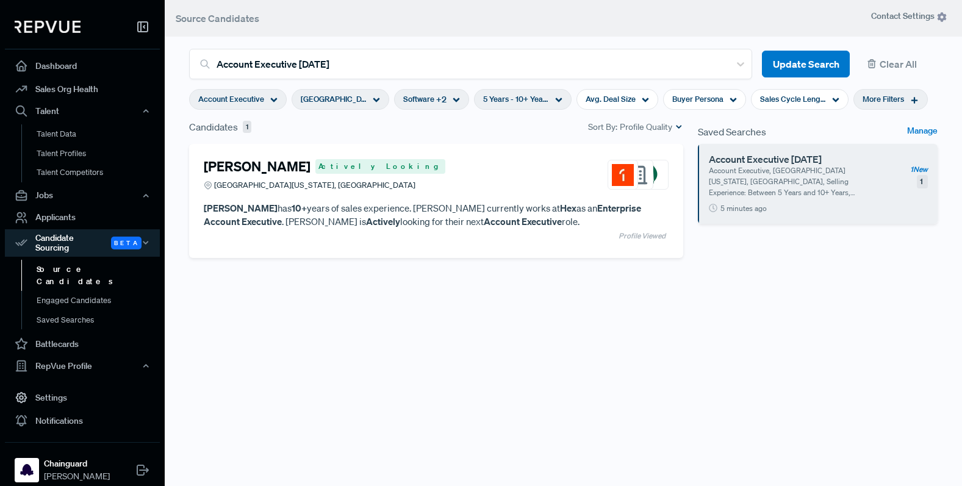
click at [910, 98] on icon at bounding box center [914, 100] width 9 height 9
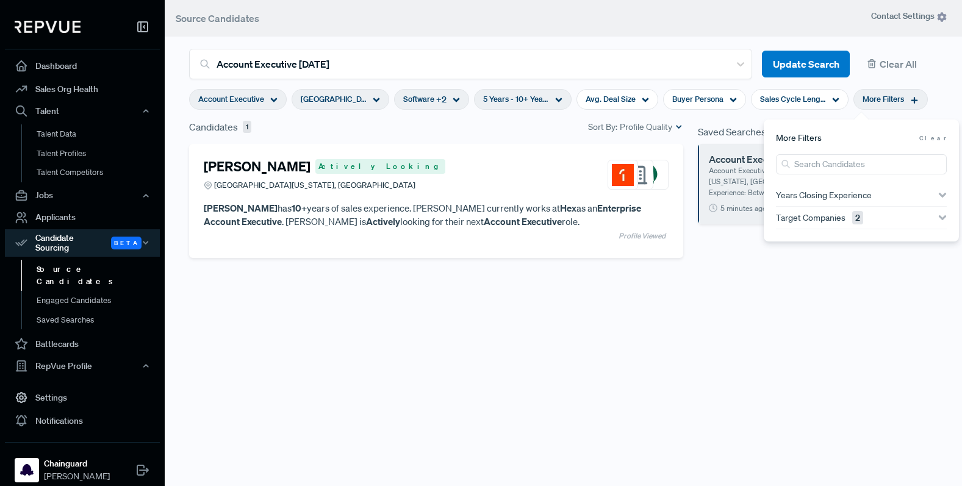
click at [832, 222] on span "Target Companies 2" at bounding box center [819, 218] width 87 height 10
click at [813, 243] on input "search" at bounding box center [861, 239] width 171 height 20
type input "chronos"
click at [807, 321] on div "Chronosphere" at bounding box center [861, 316] width 171 height 16
click at [801, 315] on label "Chronosphere" at bounding box center [821, 314] width 55 height 13
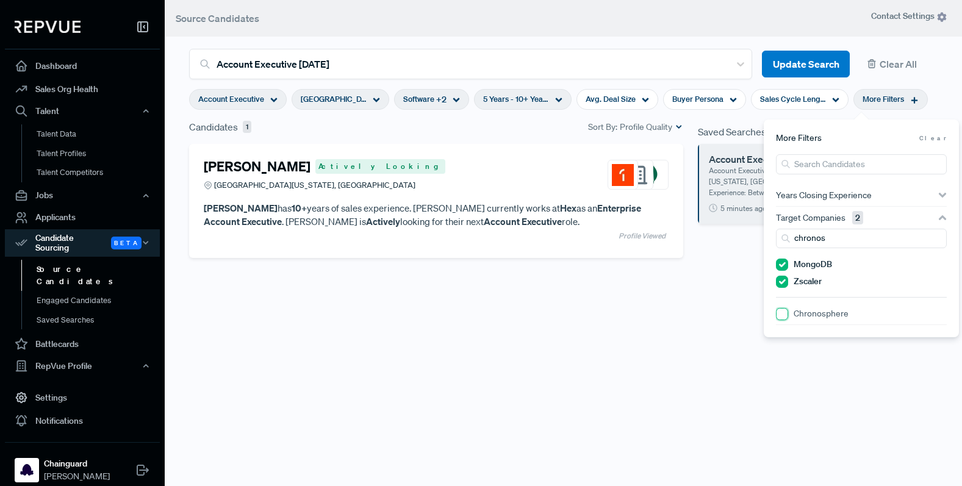
click at [788, 315] on input "Chronosphere" at bounding box center [782, 314] width 12 height 12
click at [783, 265] on input "MongoDB" at bounding box center [782, 265] width 12 height 12
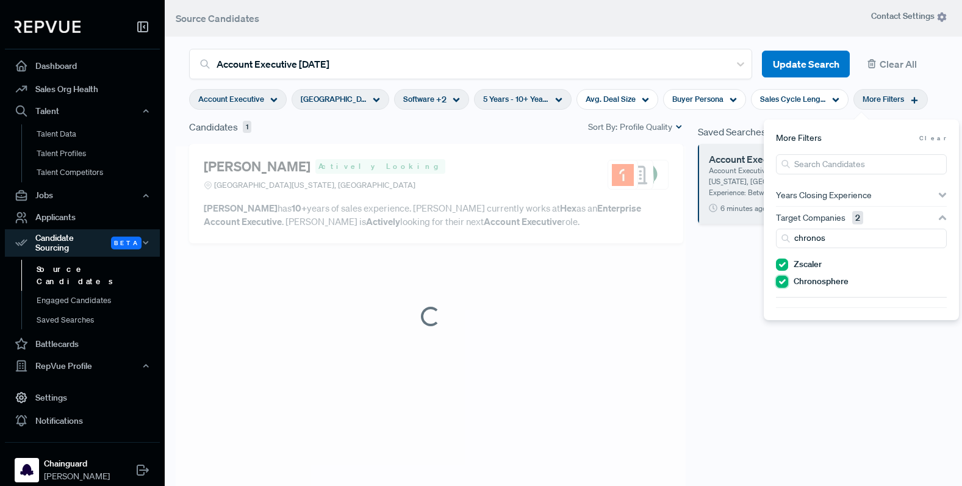
click at [783, 281] on input "Chronosphere" at bounding box center [782, 282] width 12 height 12
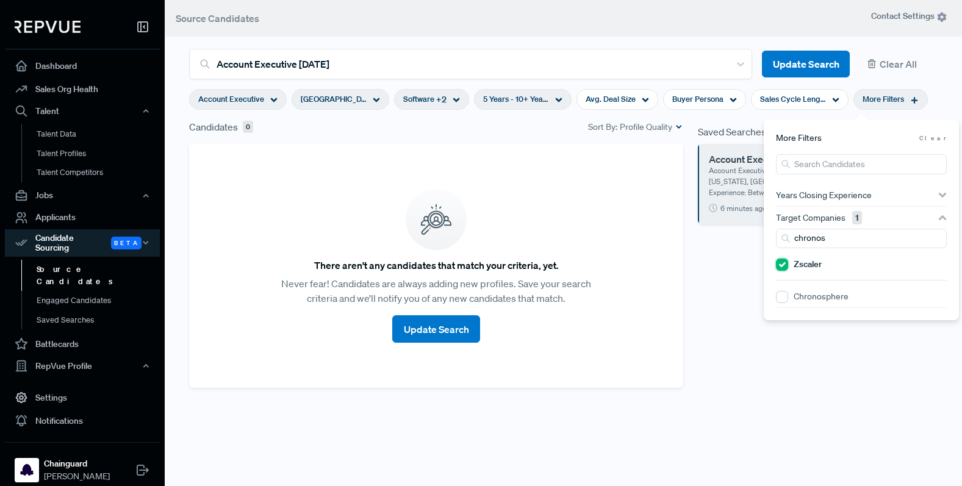
click at [783, 265] on input "Zscaler" at bounding box center [782, 265] width 12 height 12
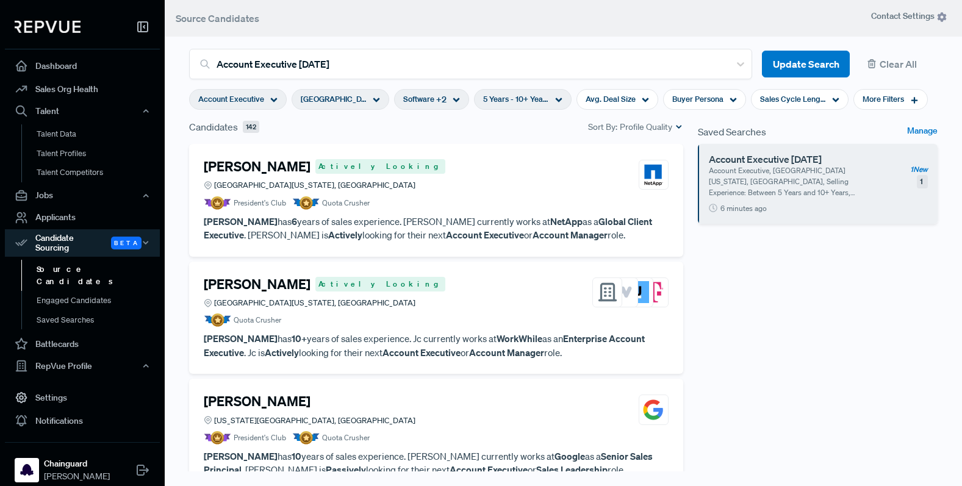
click at [755, 330] on div "Saved Searches Manage Account Executive [DATE] Account Executive, [GEOGRAPHIC_D…" at bounding box center [818, 317] width 254 height 394
click at [874, 99] on span "More Filters" at bounding box center [883, 99] width 41 height 12
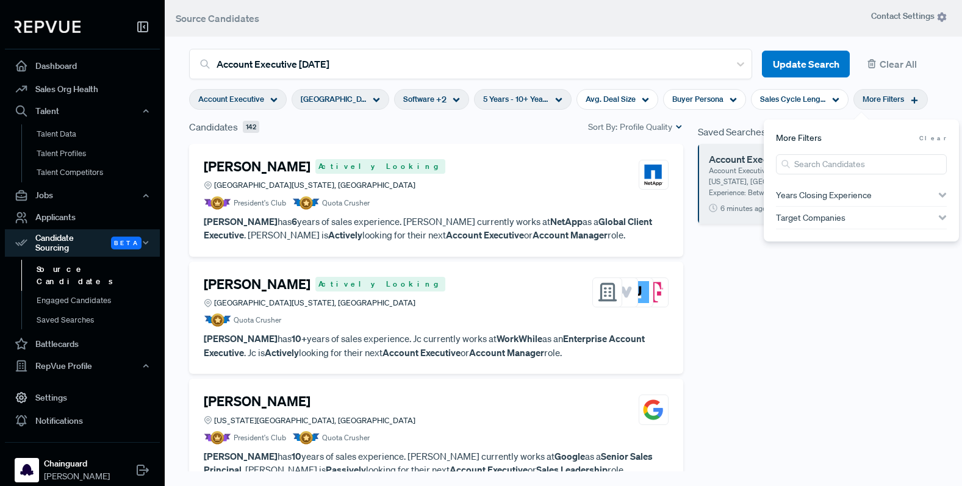
click at [818, 222] on span "Target Companies" at bounding box center [811, 218] width 70 height 10
click at [814, 241] on input "search" at bounding box center [861, 239] width 171 height 20
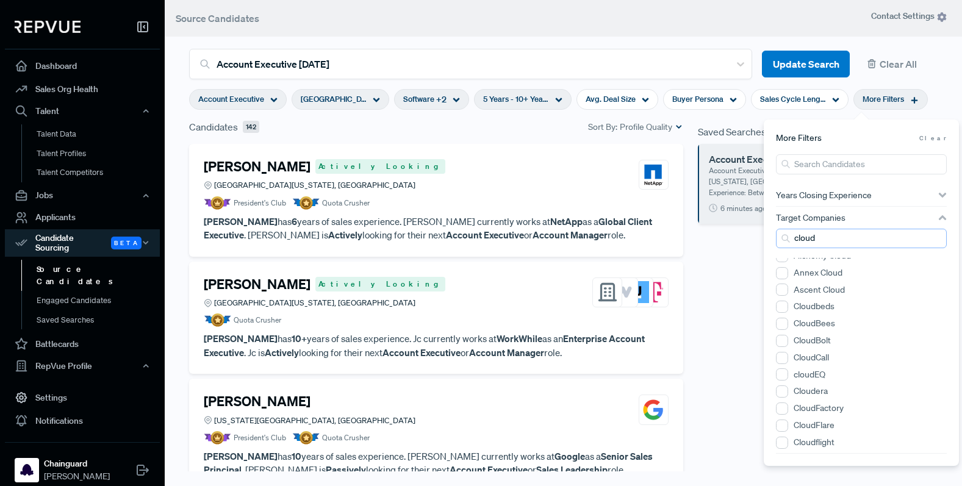
scroll to position [33, 0]
click at [788, 317] on input "CloudBees" at bounding box center [782, 317] width 12 height 12
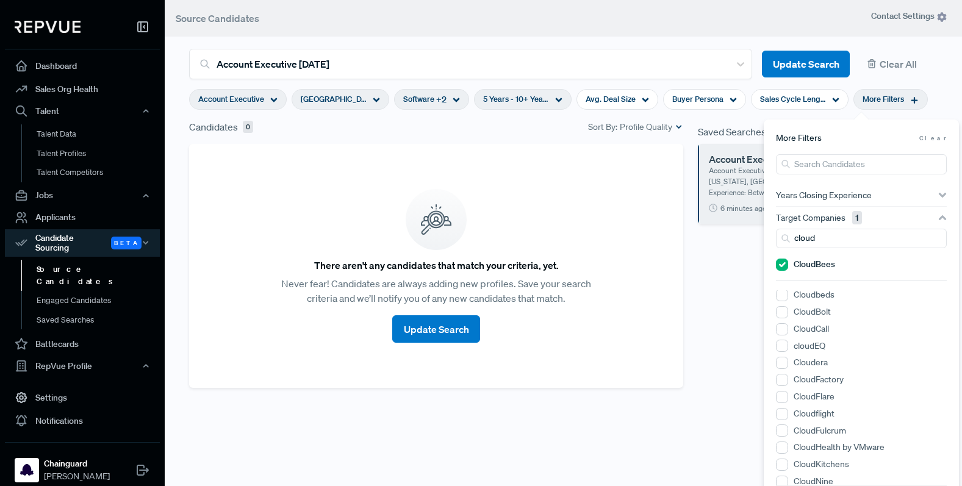
scroll to position [87, 0]
click at [783, 348] on input "Cloudera" at bounding box center [782, 346] width 12 height 12
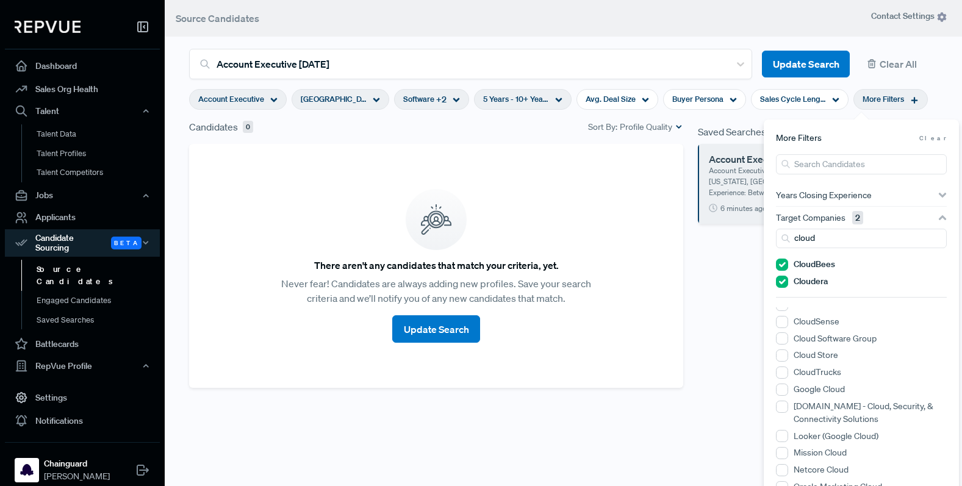
scroll to position [258, 0]
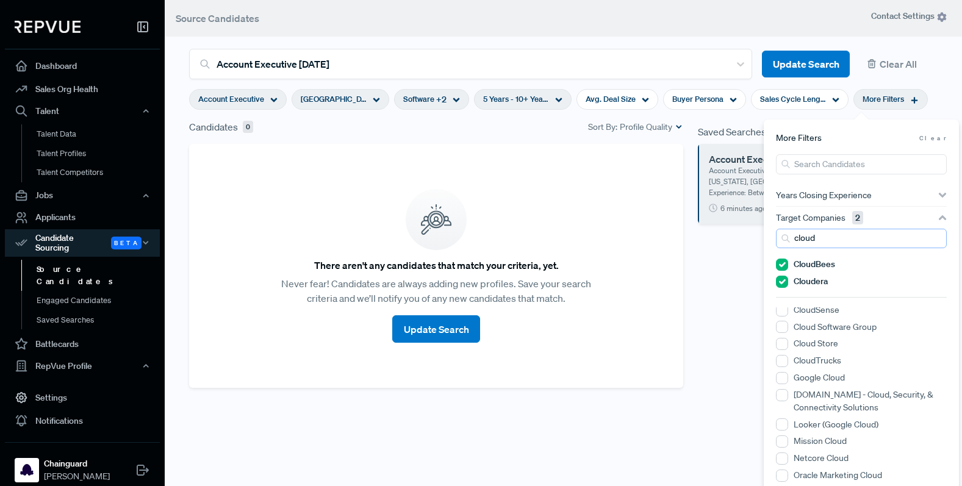
drag, startPoint x: 819, startPoint y: 242, endPoint x: 797, endPoint y: 242, distance: 22.6
click at [797, 242] on input "cloud" at bounding box center [861, 239] width 171 height 20
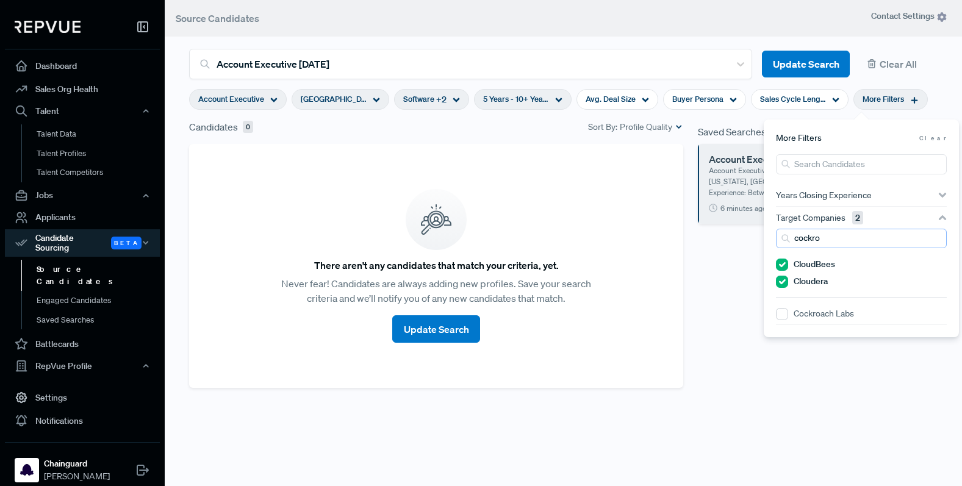
scroll to position [0, 0]
type input "cockro"
click at [787, 312] on Labs "Cockroach Labs" at bounding box center [782, 314] width 12 height 12
click at [809, 164] on input "search" at bounding box center [861, 164] width 171 height 20
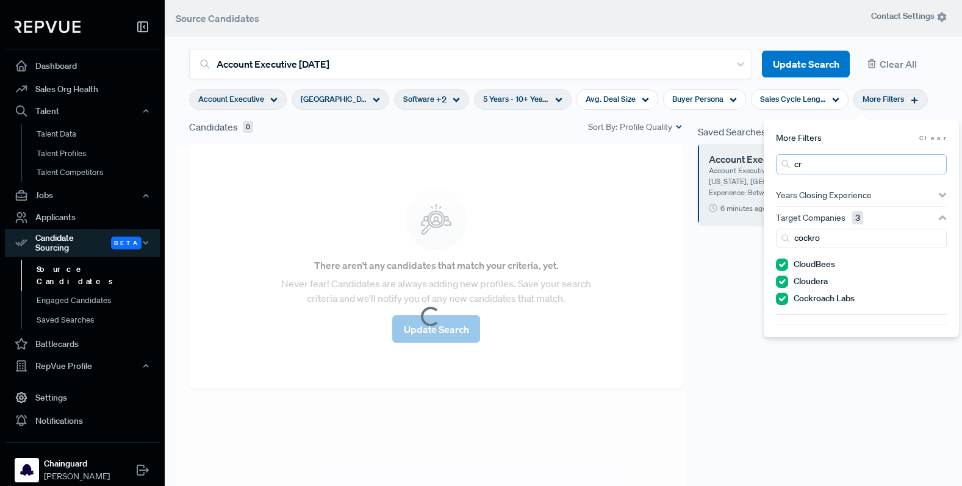
type input "c"
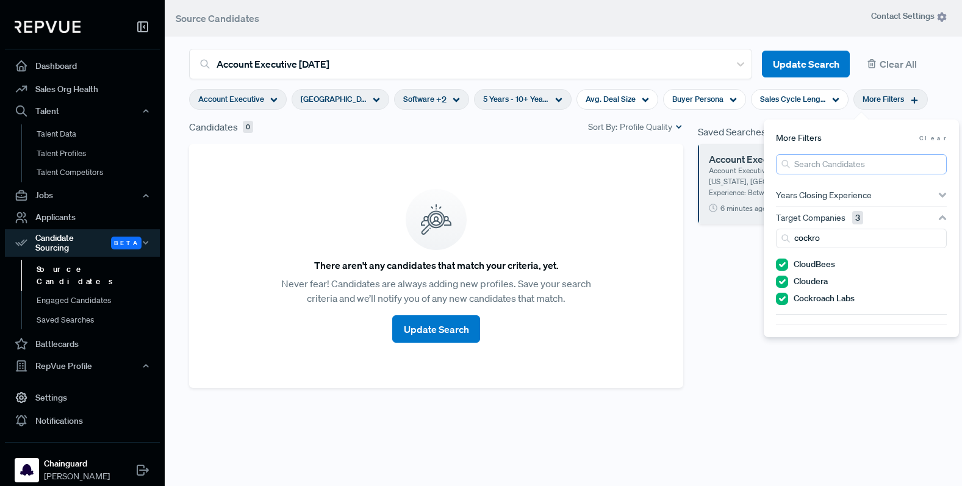
type input "cr"
drag, startPoint x: 825, startPoint y: 240, endPoint x: 763, endPoint y: 240, distance: 62.2
click at [763, 240] on body "Dashboard Sales Org Health Talent Talent Data Talent Profiles Talent Competitor…" at bounding box center [481, 243] width 962 height 486
click at [782, 326] on input "Cribl" at bounding box center [782, 331] width 12 height 12
drag, startPoint x: 816, startPoint y: 242, endPoint x: 797, endPoint y: 242, distance: 18.9
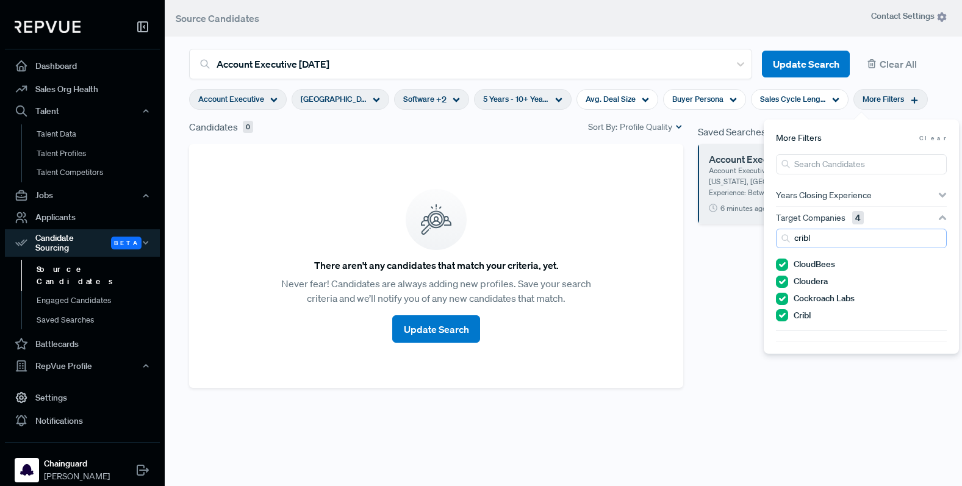
click at [797, 242] on input "cribl" at bounding box center [861, 239] width 171 height 20
click at [786, 351] on input "Cyera" at bounding box center [782, 348] width 12 height 12
drag, startPoint x: 830, startPoint y: 247, endPoint x: 795, endPoint y: 246, distance: 34.8
click at [795, 246] on input "cyera" at bounding box center [861, 239] width 171 height 20
type input "c"
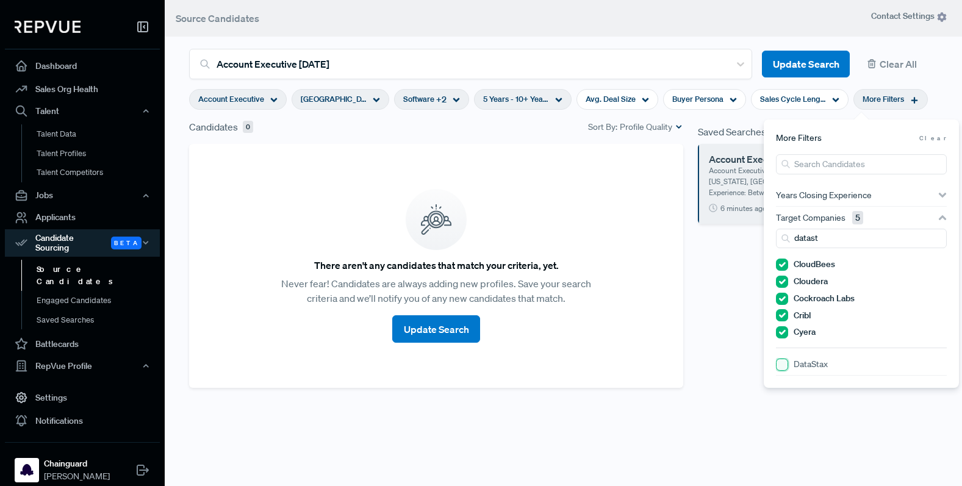
click at [783, 362] on input "DataStax" at bounding box center [782, 365] width 12 height 12
click at [835, 245] on input "datast" at bounding box center [861, 239] width 171 height 20
click at [785, 412] on input "Dataminr" at bounding box center [782, 415] width 12 height 12
click at [827, 248] on section "datam CloudBees Cloudera Cockroach Labs Cribl Cyera DataStax Dataminr Datamaran…" at bounding box center [861, 336] width 171 height 215
drag, startPoint x: 824, startPoint y: 244, endPoint x: 802, endPoint y: 242, distance: 22.7
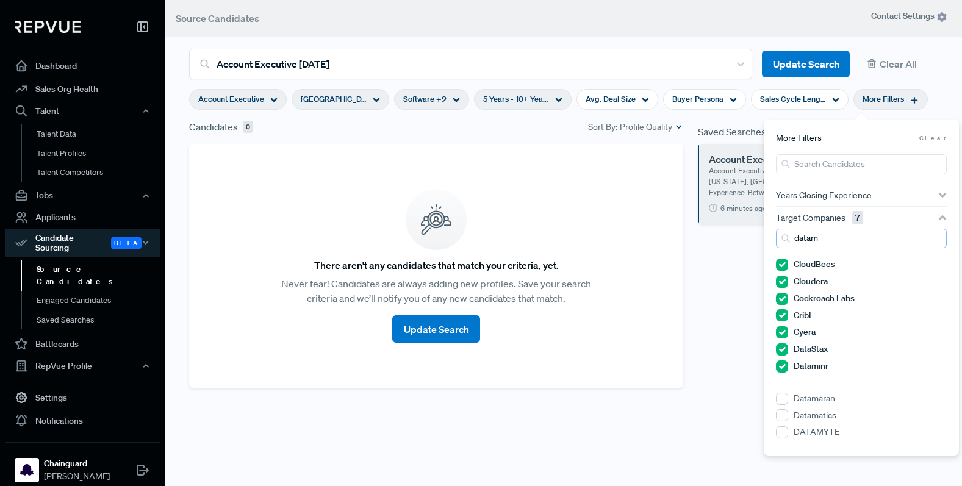
click at [802, 242] on input "datam" at bounding box center [861, 239] width 171 height 20
type input "d"
click at [782, 422] on div "dbt Labs" at bounding box center [861, 417] width 171 height 16
click at [782, 422] on Labs "dbt Labs" at bounding box center [782, 415] width 12 height 12
drag, startPoint x: 817, startPoint y: 240, endPoint x: 778, endPoint y: 240, distance: 39.1
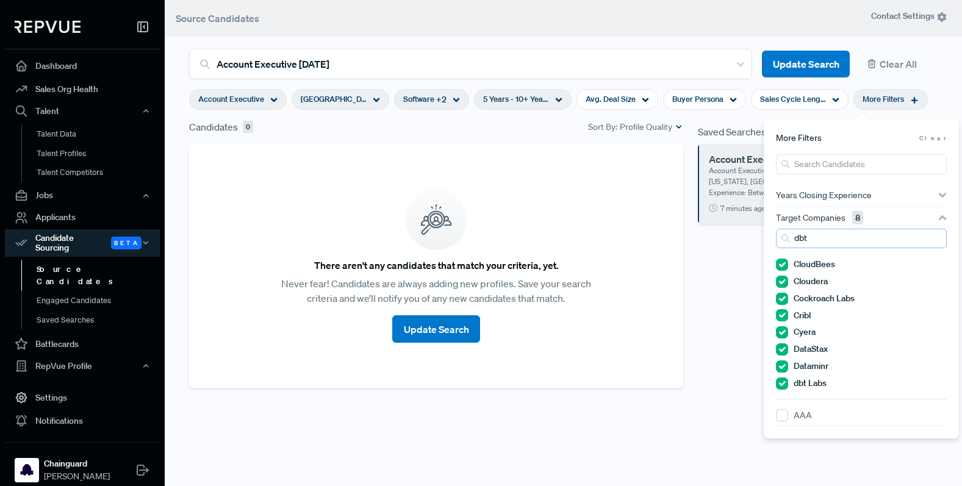
click at [778, 240] on input "dbt" at bounding box center [861, 239] width 171 height 20
click at [782, 434] on Labs "Grafana Labs" at bounding box center [782, 433] width 12 height 12
drag, startPoint x: 826, startPoint y: 234, endPoint x: 795, endPoint y: 234, distance: 30.5
click at [799, 234] on input "grafa" at bounding box center [861, 239] width 171 height 20
type input "g"
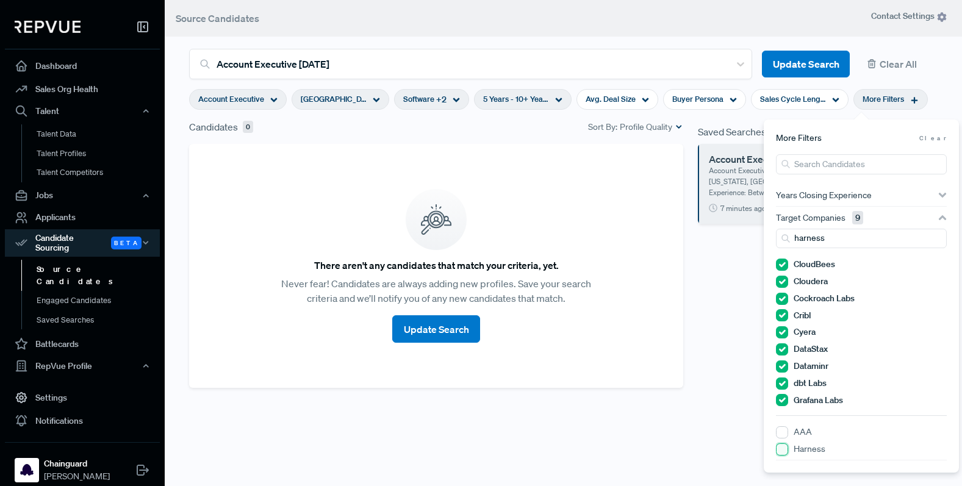
click at [784, 444] on input "Harness" at bounding box center [782, 450] width 12 height 12
drag, startPoint x: 838, startPoint y: 240, endPoint x: 783, endPoint y: 240, distance: 54.3
click at [783, 240] on div "harness" at bounding box center [861, 239] width 171 height 20
type input "launch"
click at [791, 465] on div "LaunchDarkly" at bounding box center [861, 468] width 171 height 16
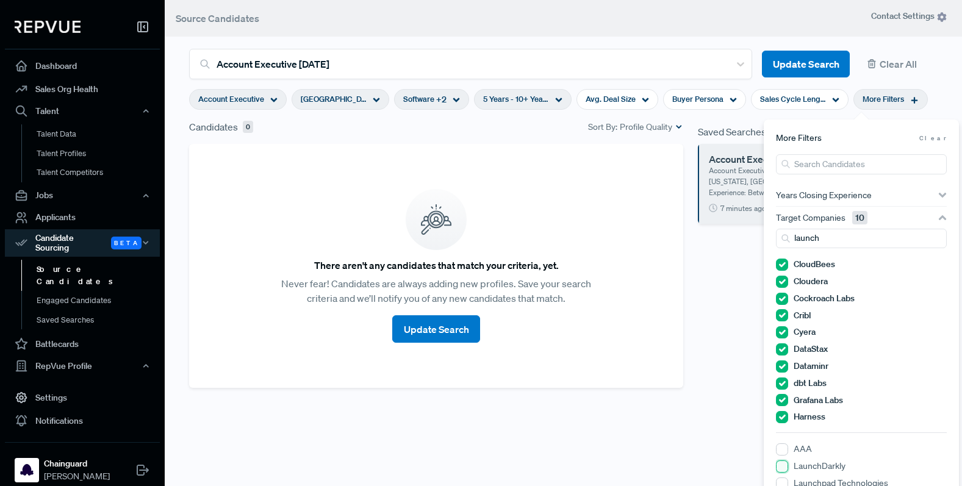
click at [784, 466] on input "LaunchDarkly" at bounding box center [782, 467] width 12 height 12
click at [937, 209] on div "Target Companies 11" at bounding box center [861, 218] width 171 height 22
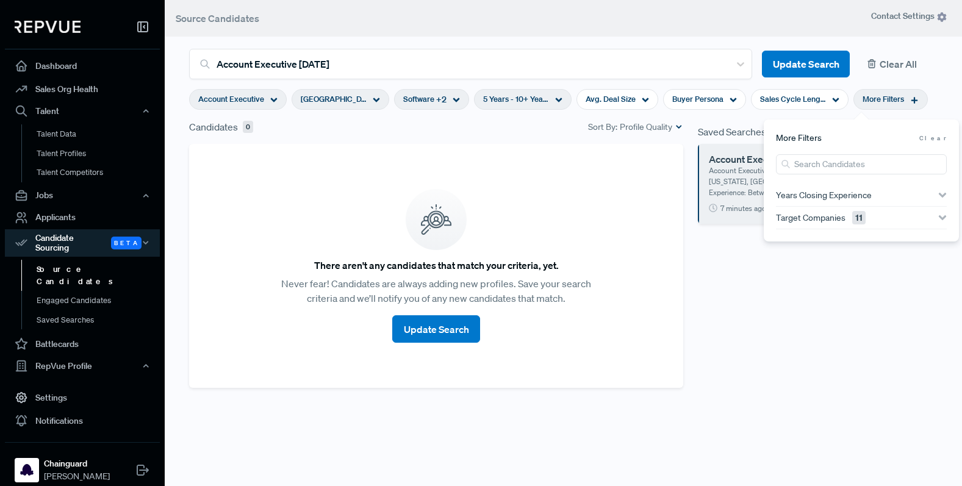
click at [896, 66] on button "Clear All" at bounding box center [899, 64] width 78 height 27
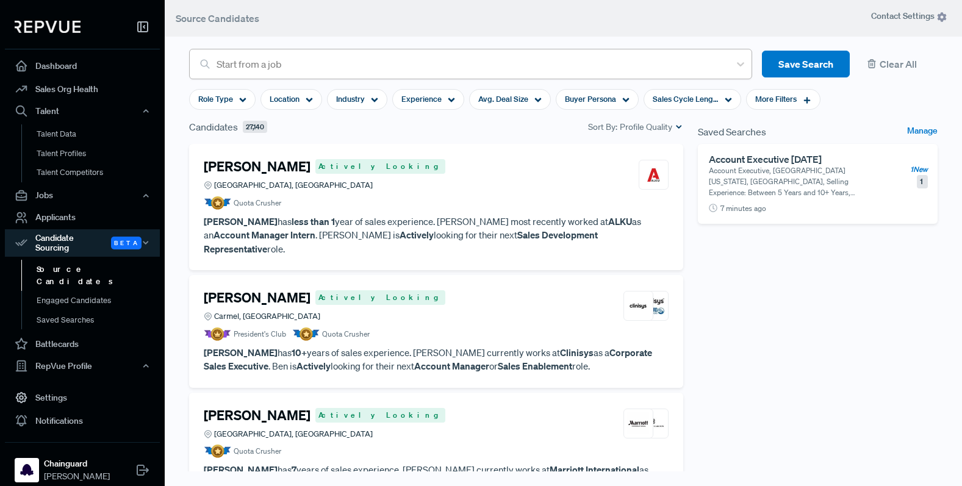
click at [356, 65] on div at bounding box center [470, 64] width 507 height 17
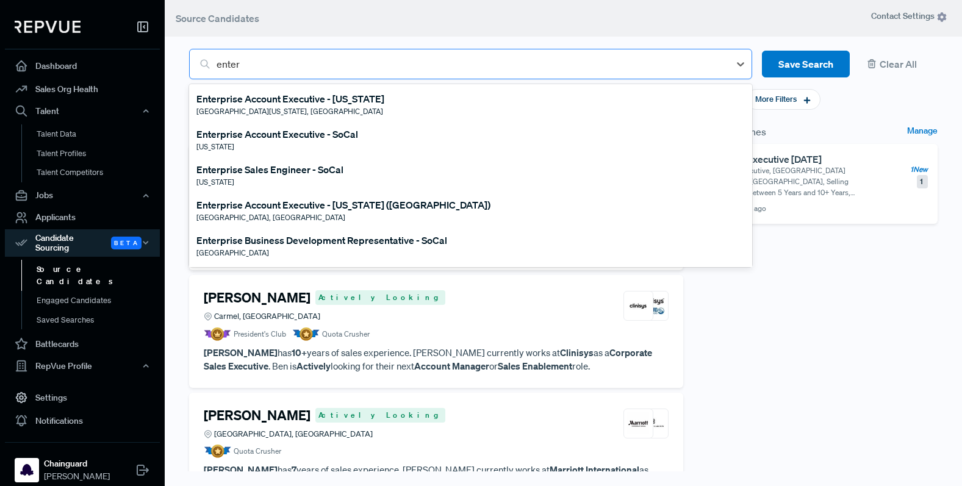
type input "enterp"
click at [287, 110] on span "[GEOGRAPHIC_DATA][US_STATE], [GEOGRAPHIC_DATA]" at bounding box center [289, 111] width 187 height 10
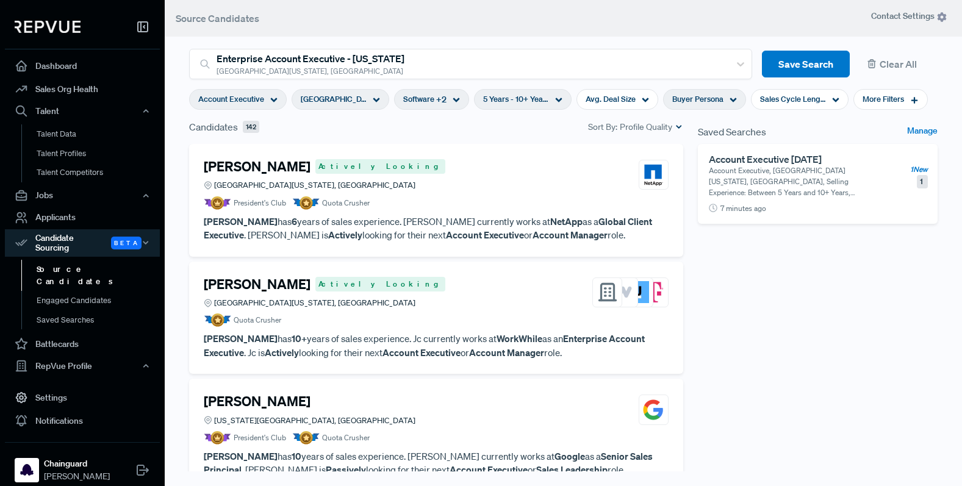
click at [723, 105] on div "Buyer Persona" at bounding box center [704, 99] width 83 height 21
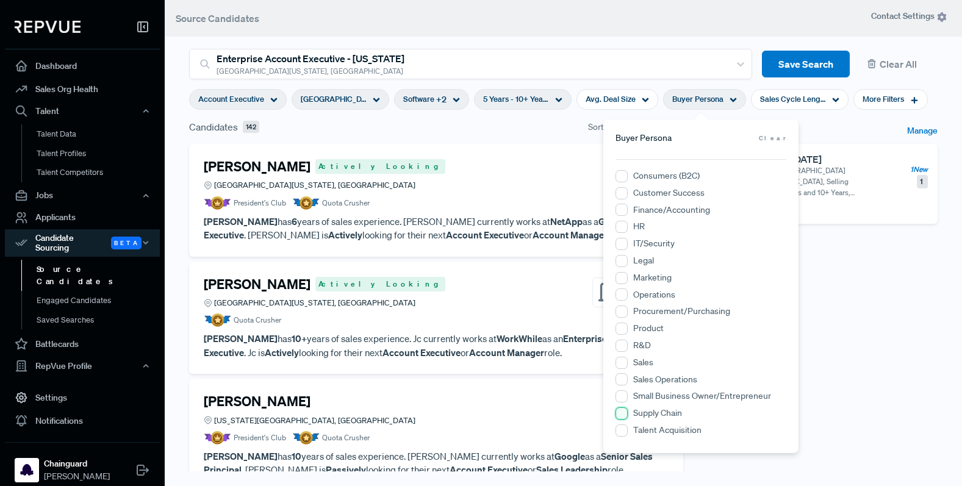
click at [627, 411] on Chain "Supply Chain" at bounding box center [622, 414] width 12 height 12
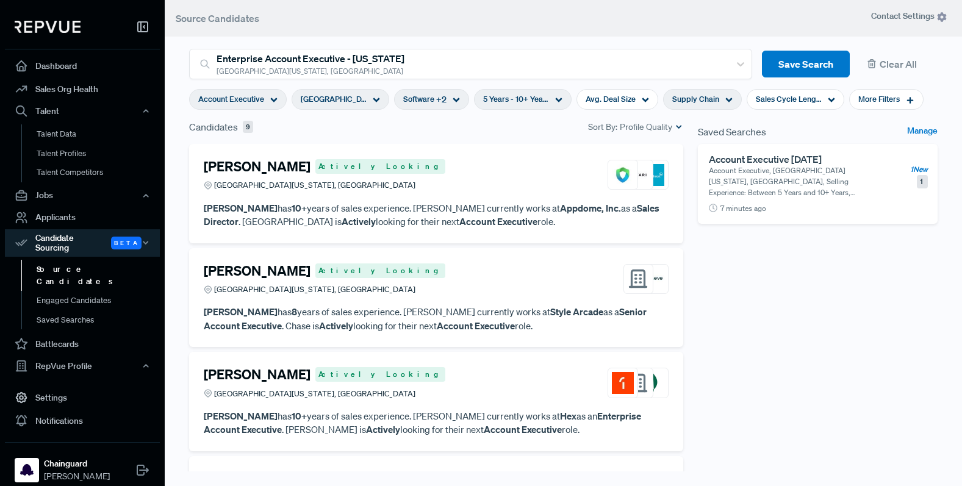
click at [851, 343] on div "Saved Searches Manage Account Executive [DATE] Account Executive, [GEOGRAPHIC_D…" at bounding box center [818, 317] width 254 height 394
click at [569, 223] on p "[PERSON_NAME] has 10+ years of sales experience. [PERSON_NAME] currently works …" at bounding box center [436, 214] width 465 height 27
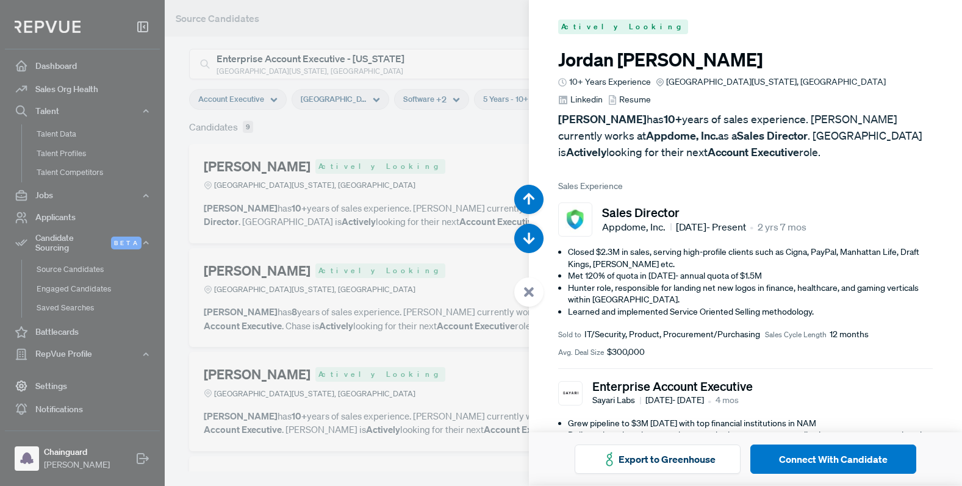
click at [603, 93] on span "Linkedin" at bounding box center [587, 99] width 32 height 13
click at [338, 386] on div at bounding box center [481, 243] width 962 height 486
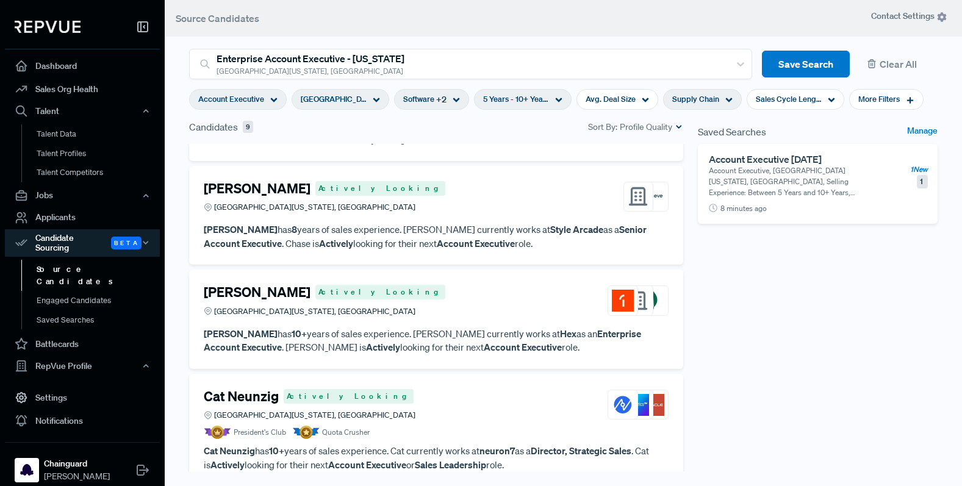
scroll to position [82, 0]
click at [540, 315] on div "[PERSON_NAME] Actively Looking Greater [US_STATE][GEOGRAPHIC_DATA], [GEOGRAPHIC…" at bounding box center [436, 301] width 465 height 33
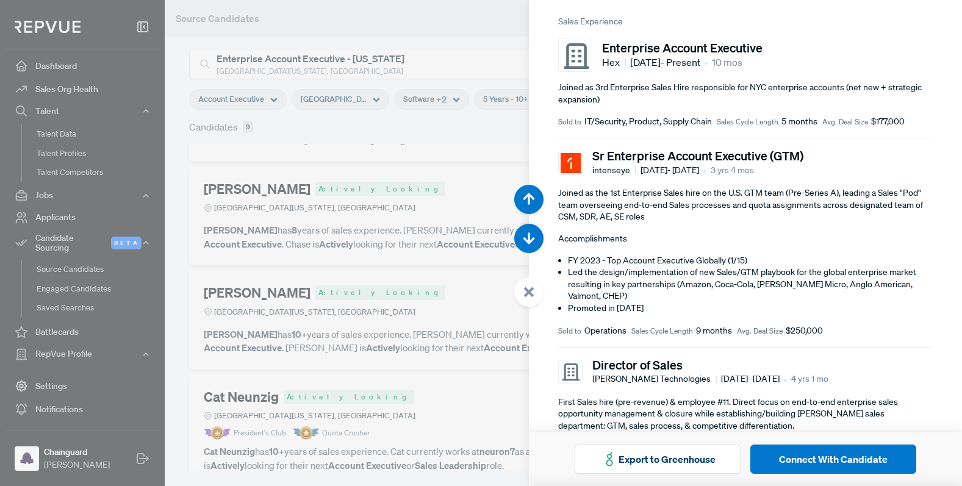
scroll to position [164, 0]
click at [430, 362] on div at bounding box center [481, 243] width 962 height 486
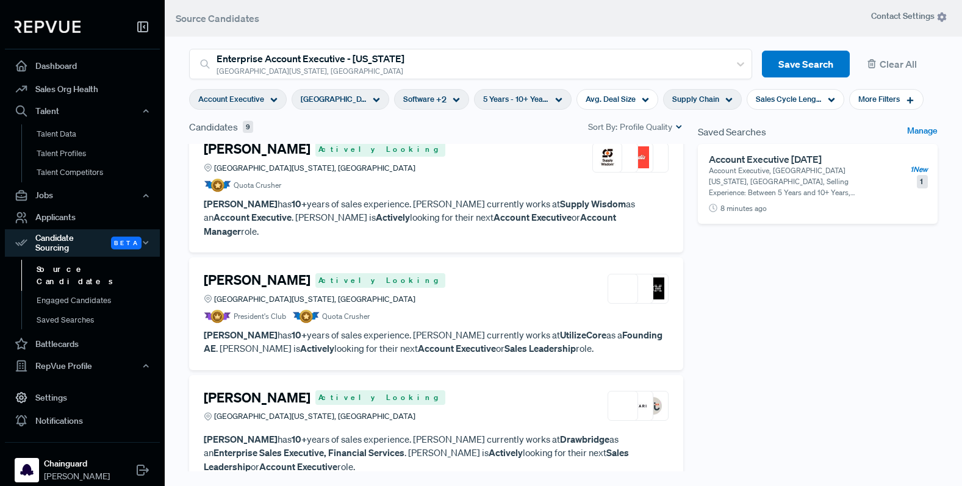
scroll to position [498, 0]
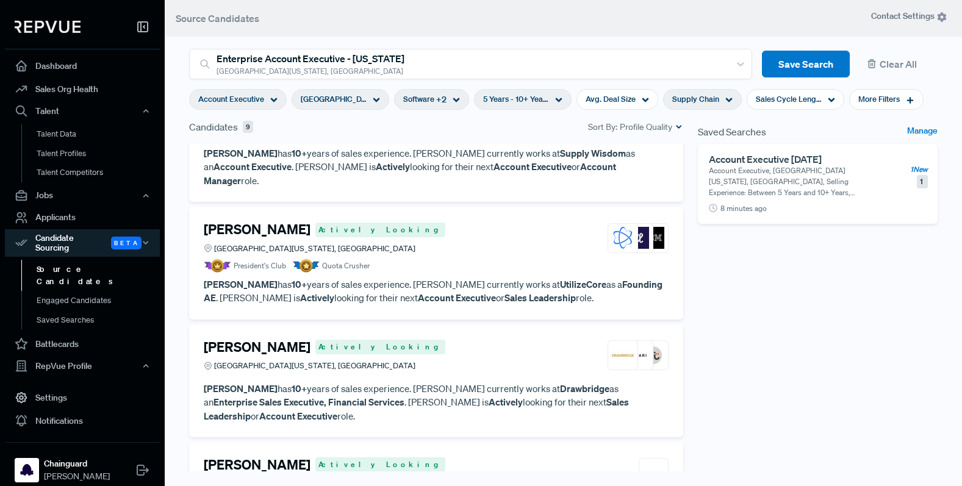
click at [491, 222] on div "[PERSON_NAME] Actively Looking Greater [US_STATE][GEOGRAPHIC_DATA], [GEOGRAPHIC…" at bounding box center [436, 238] width 465 height 33
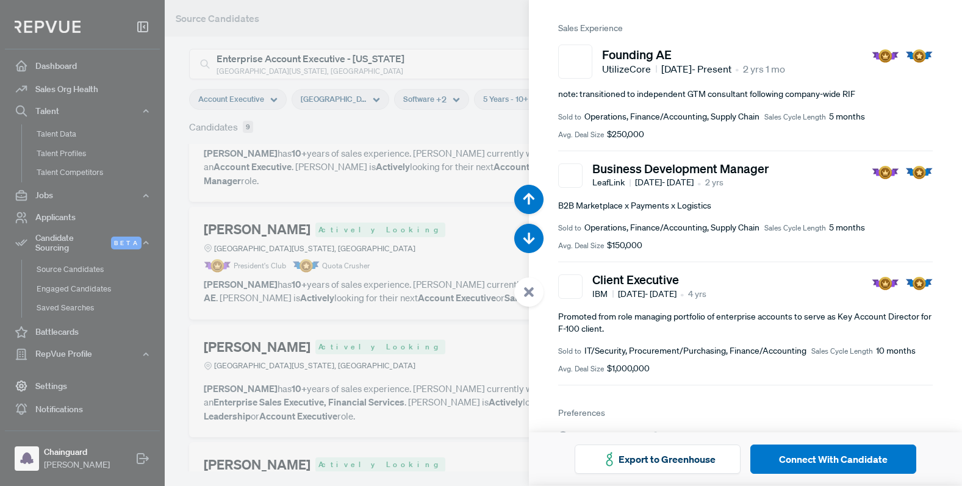
scroll to position [179, 0]
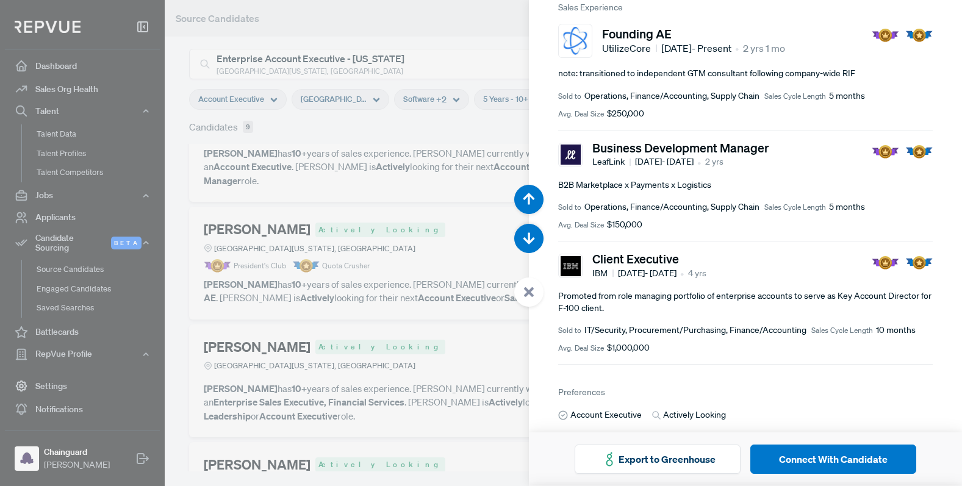
click at [421, 339] on div at bounding box center [481, 243] width 962 height 486
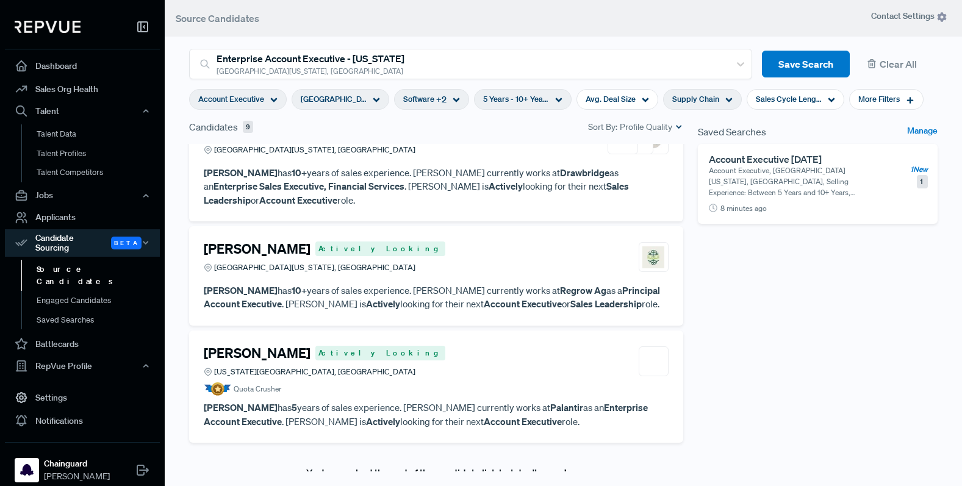
scroll to position [772, 0]
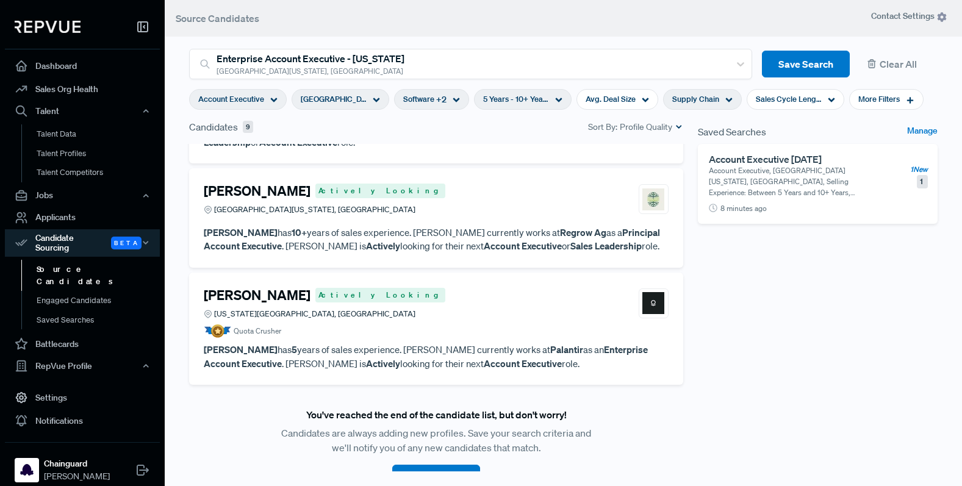
click at [563, 183] on div "[PERSON_NAME] Actively Looking Greater [US_STATE][GEOGRAPHIC_DATA], [GEOGRAPHIC…" at bounding box center [436, 199] width 465 height 33
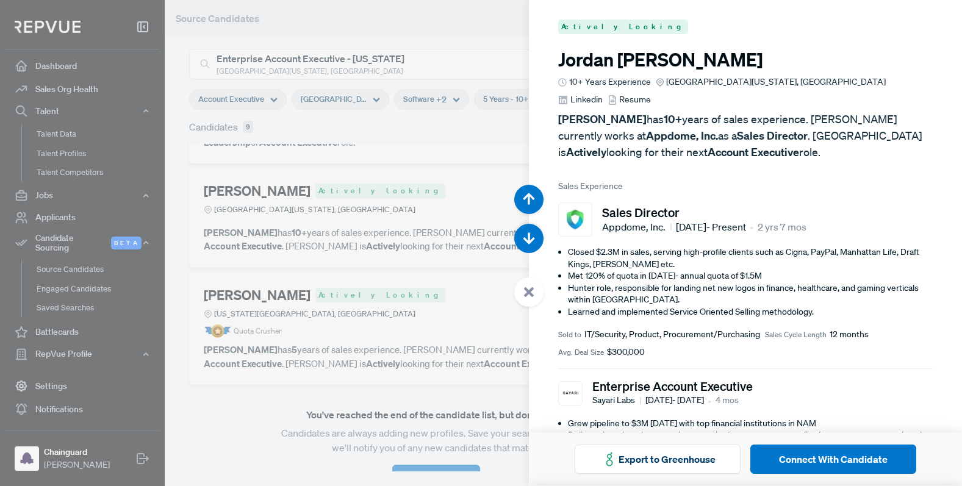
scroll to position [3404, 0]
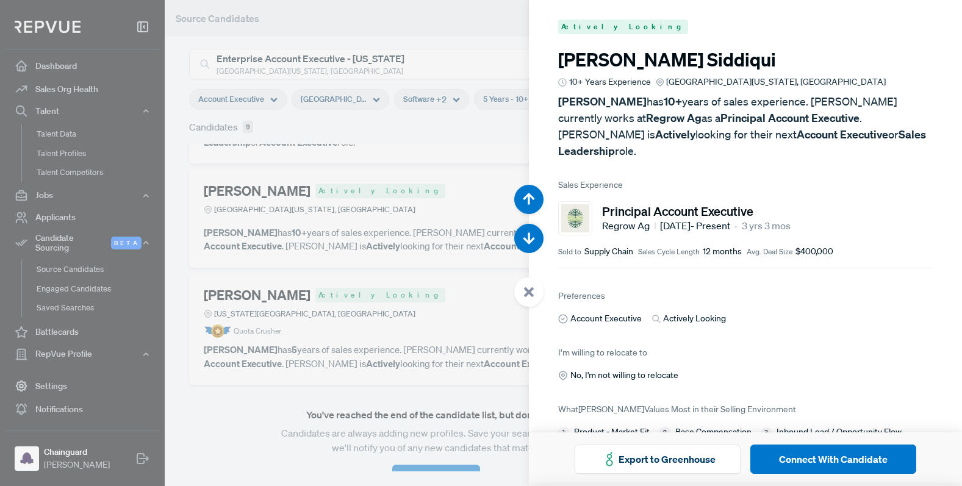
click at [389, 265] on div at bounding box center [481, 243] width 962 height 486
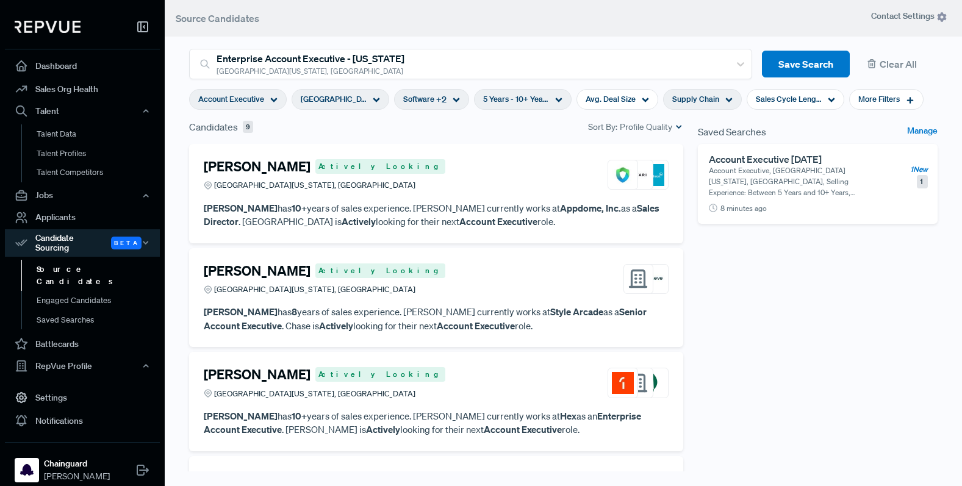
click at [252, 106] on div "Account Executive" at bounding box center [238, 99] width 98 height 21
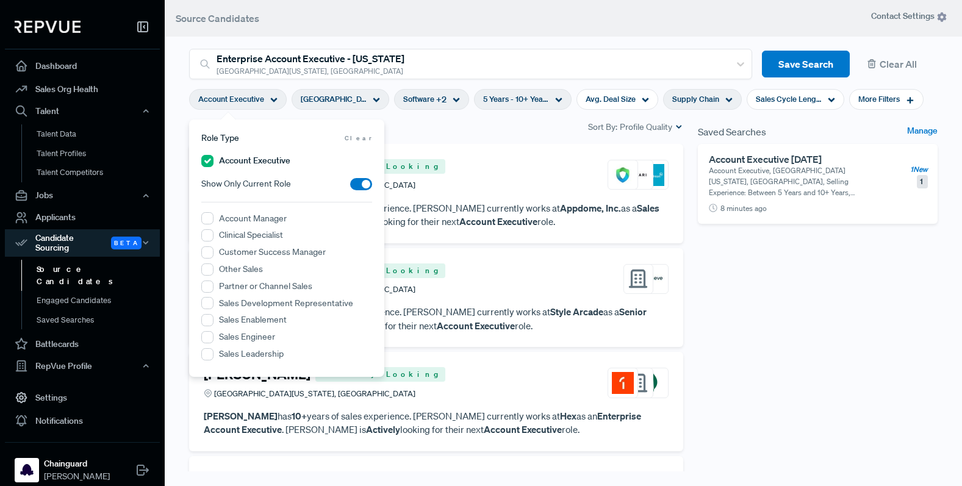
click at [458, 165] on div "[PERSON_NAME] Actively Looking Greater [US_STATE][GEOGRAPHIC_DATA], [GEOGRAPHIC…" at bounding box center [436, 175] width 465 height 33
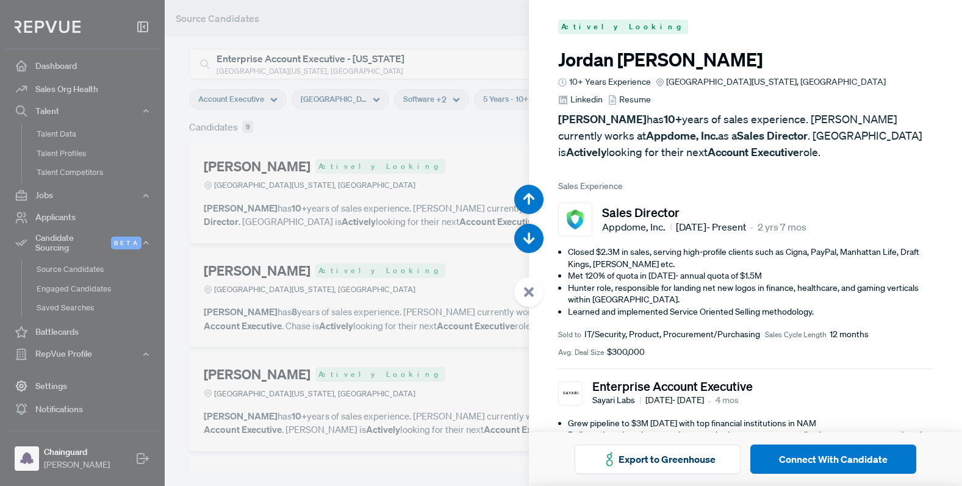
click at [458, 165] on div at bounding box center [481, 243] width 962 height 486
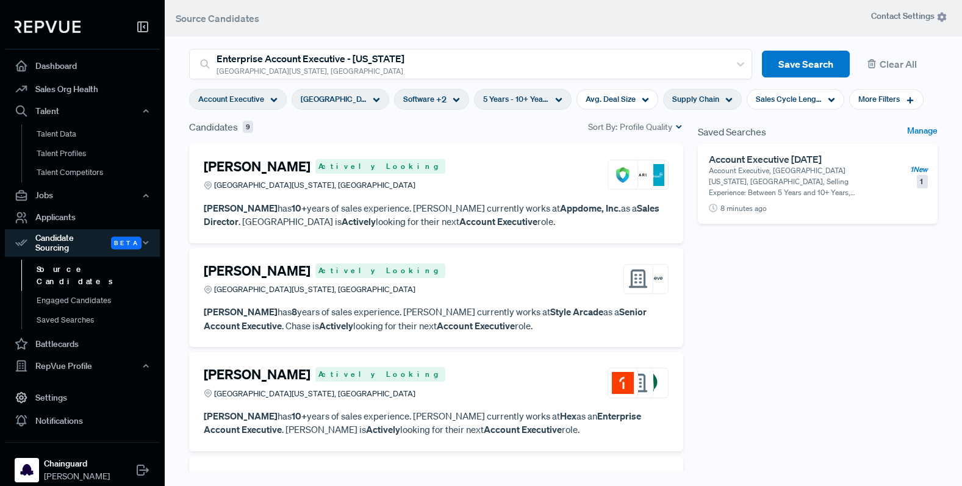
click at [719, 101] on div "Supply Chain" at bounding box center [702, 99] width 79 height 21
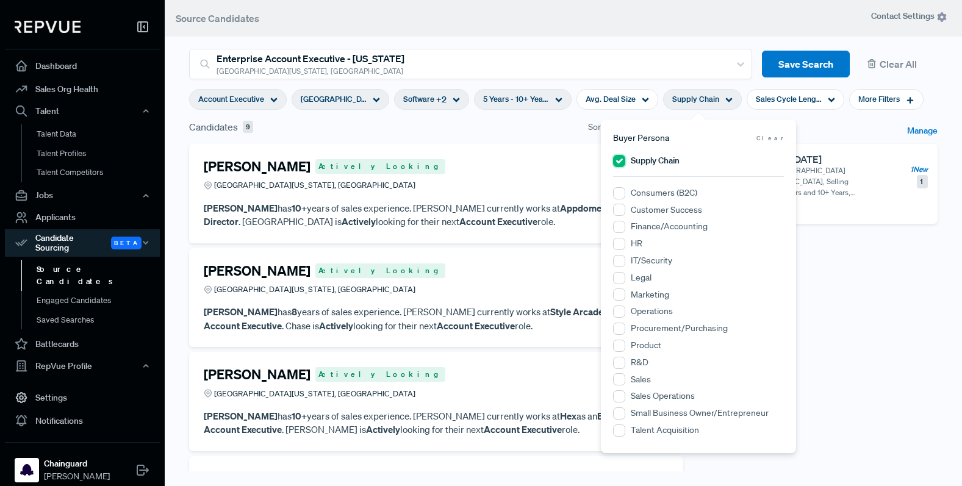
click at [624, 164] on Chain "Supply Chain" at bounding box center [619, 161] width 12 height 12
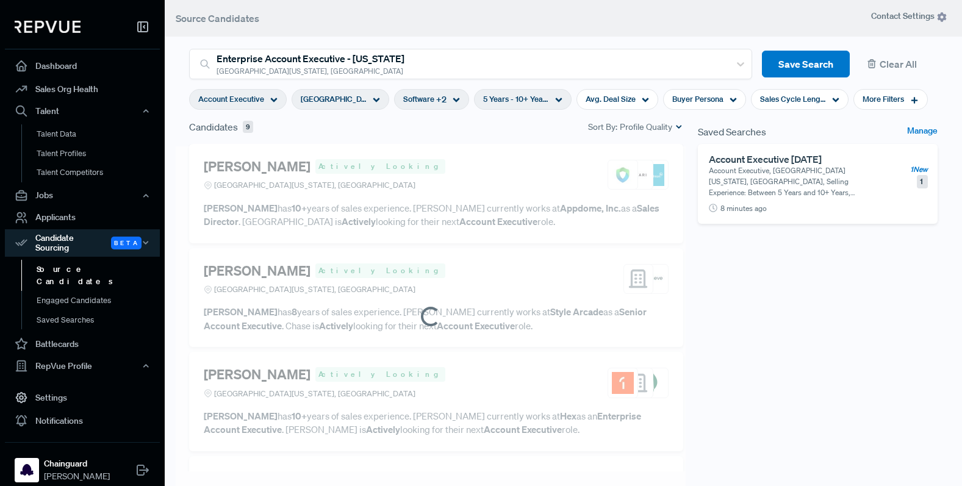
click at [841, 367] on div "Saved Searches Manage Account Executive [DATE] Account Executive, [GEOGRAPHIC_D…" at bounding box center [818, 317] width 254 height 394
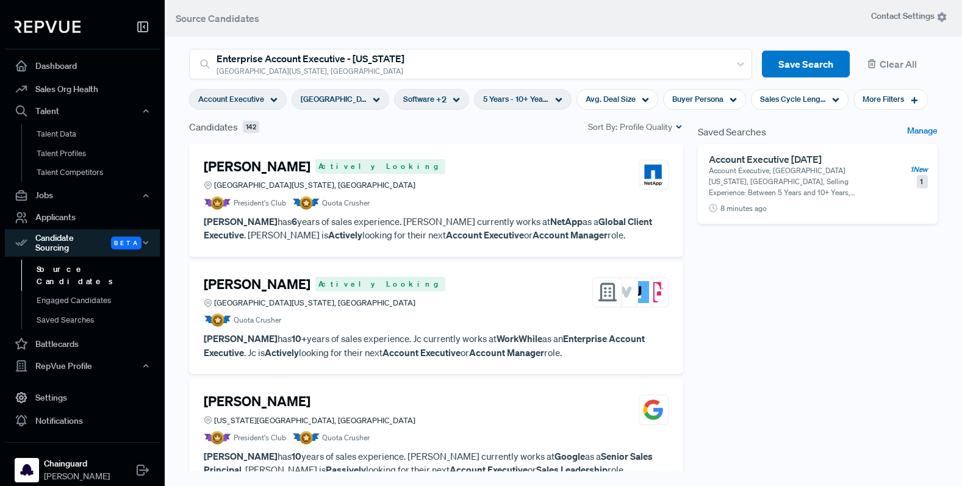
click at [440, 107] on div "Software + 2" at bounding box center [431, 99] width 75 height 21
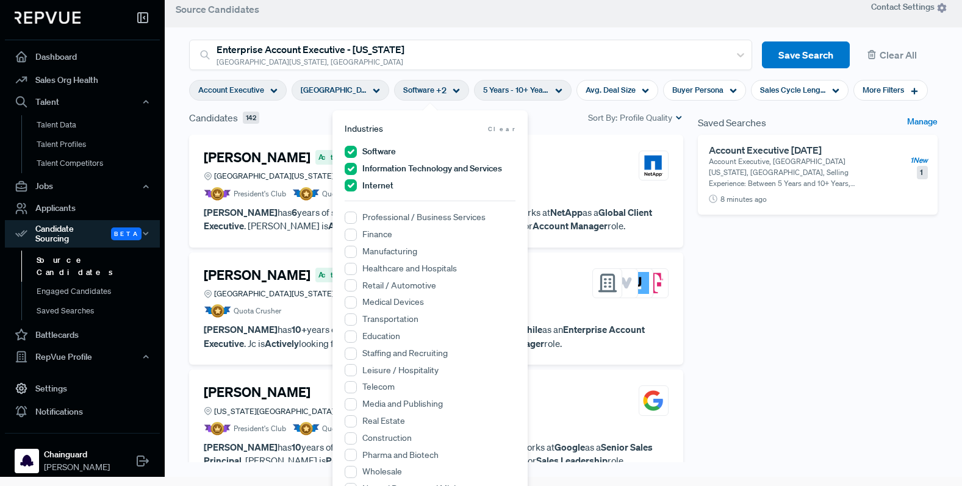
scroll to position [10, 0]
click at [350, 188] on input "Internet" at bounding box center [351, 185] width 12 height 12
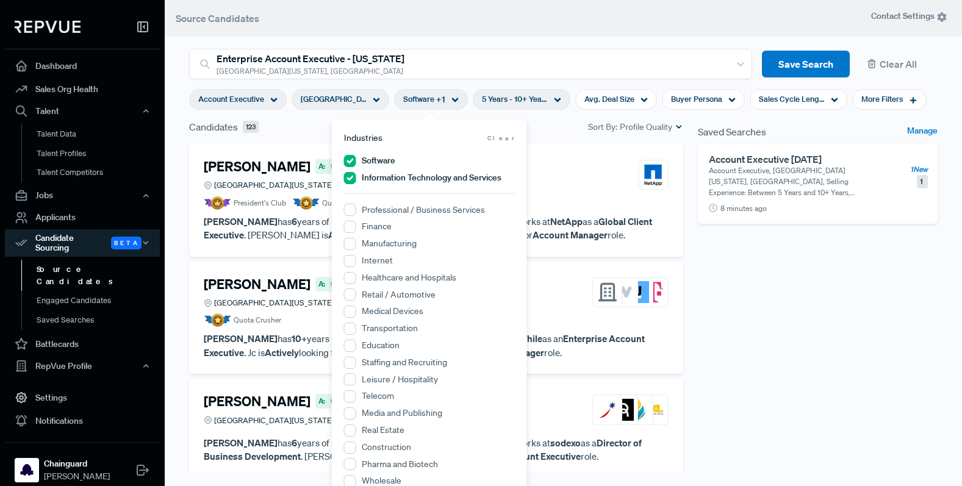
scroll to position [51, 0]
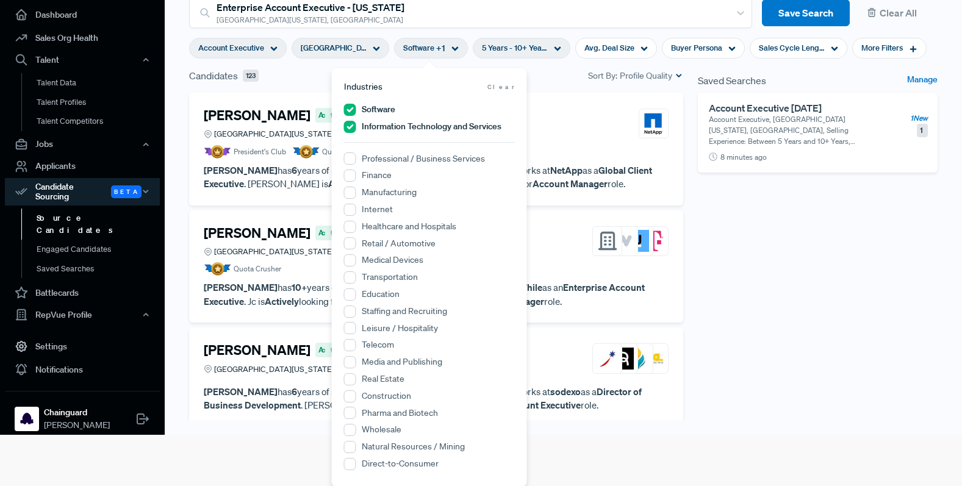
click at [755, 435] on html "Dashboard Sales Org Health Talent Talent Data Talent Profiles Talent Competitor…" at bounding box center [481, 192] width 962 height 486
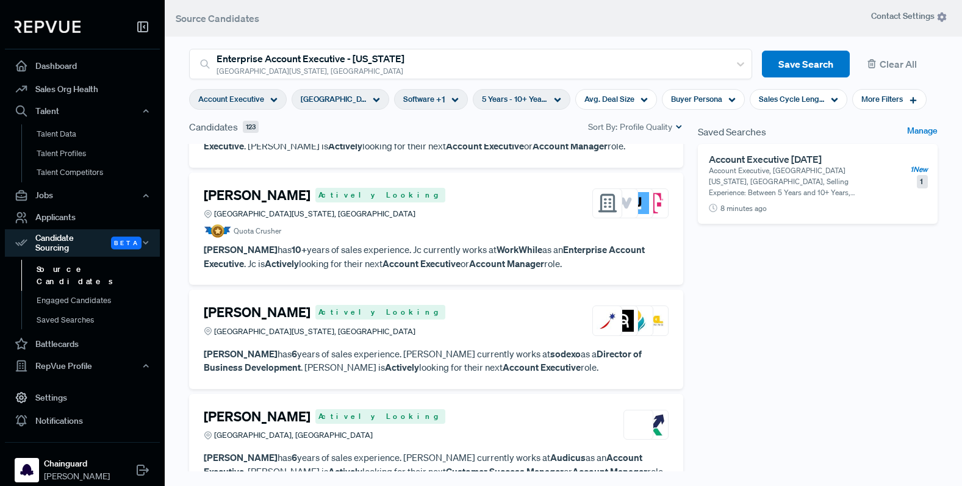
scroll to position [0, 0]
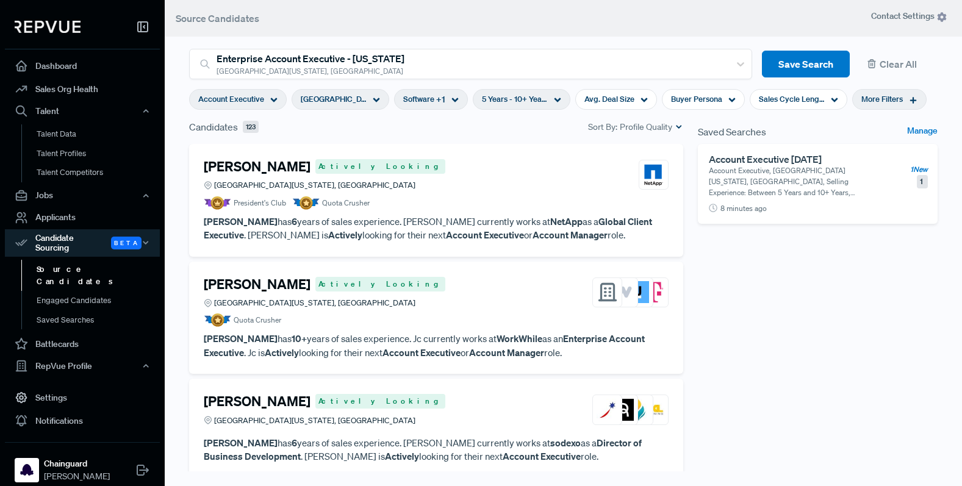
click at [902, 96] on div "More Filters" at bounding box center [889, 99] width 74 height 21
click at [824, 300] on div "Saved Searches Manage Account Executive [DATE] Account Executive, [GEOGRAPHIC_D…" at bounding box center [818, 317] width 254 height 394
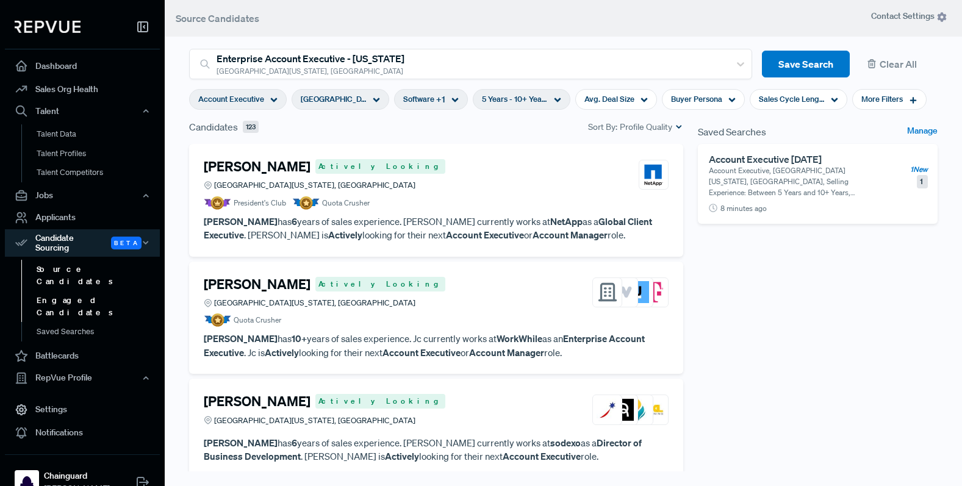
click at [67, 291] on link "Engaged Candidates" at bounding box center [98, 306] width 155 height 31
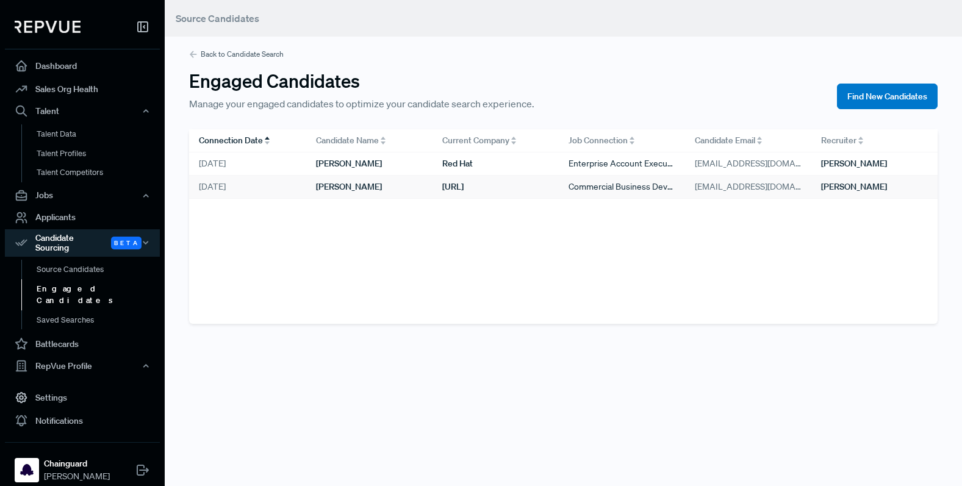
click at [400, 185] on div "[PERSON_NAME]" at bounding box center [369, 187] width 126 height 23
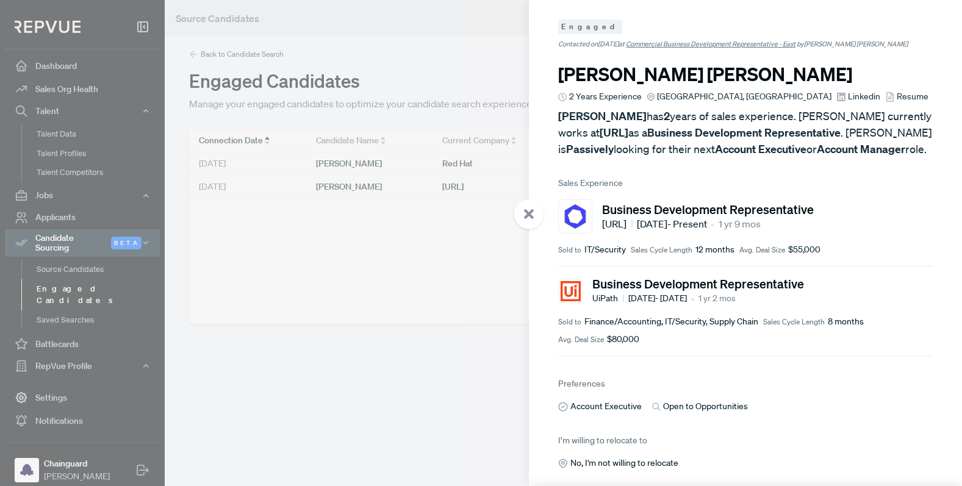
click at [848, 90] on span "Linkedin" at bounding box center [864, 96] width 32 height 13
